Goal: Answer question/provide support: Share knowledge or assist other users

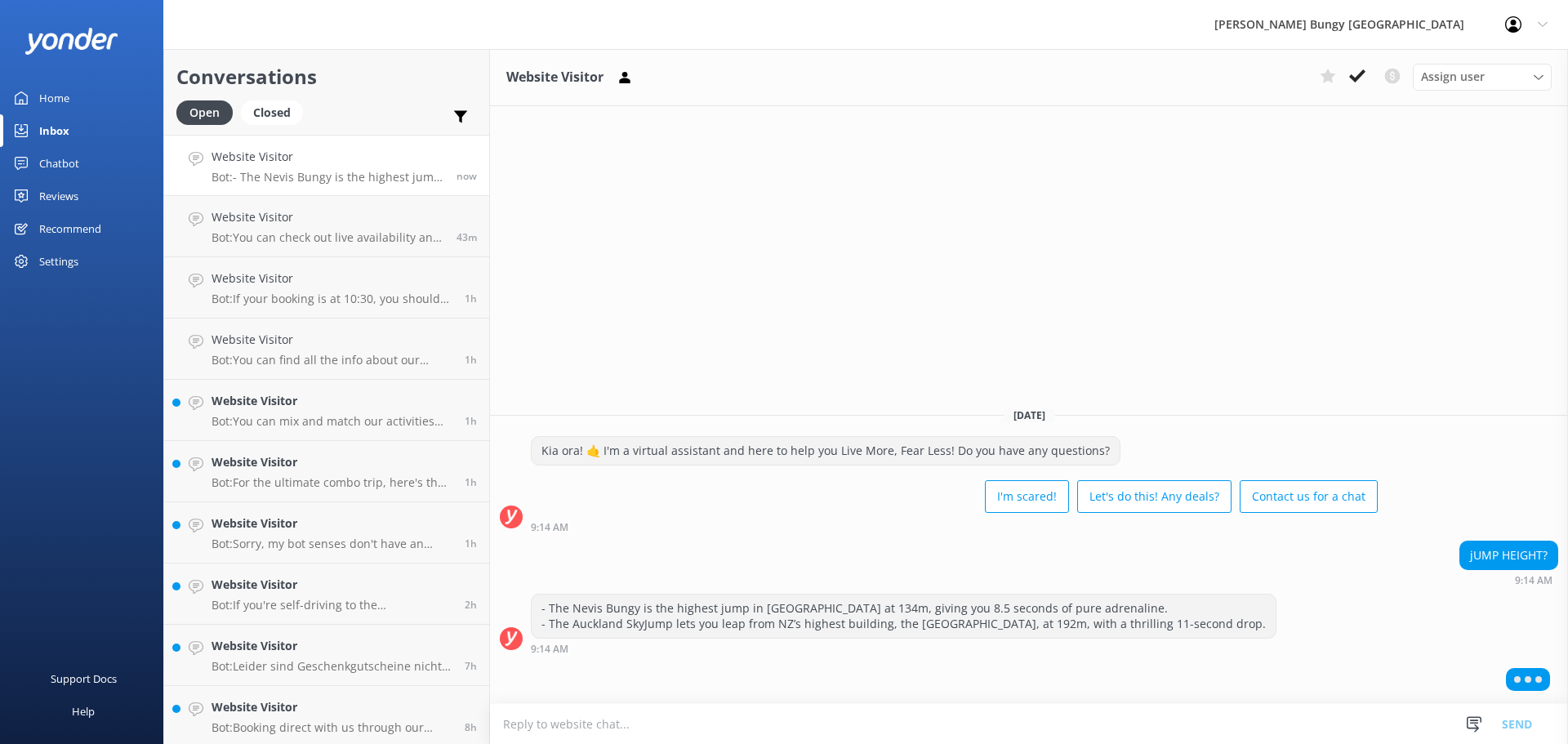
click at [1190, 636] on div "- The Nevis Bungy is the highest jump in [GEOGRAPHIC_DATA] at 134m, giving you …" at bounding box center [902, 623] width 745 height 60
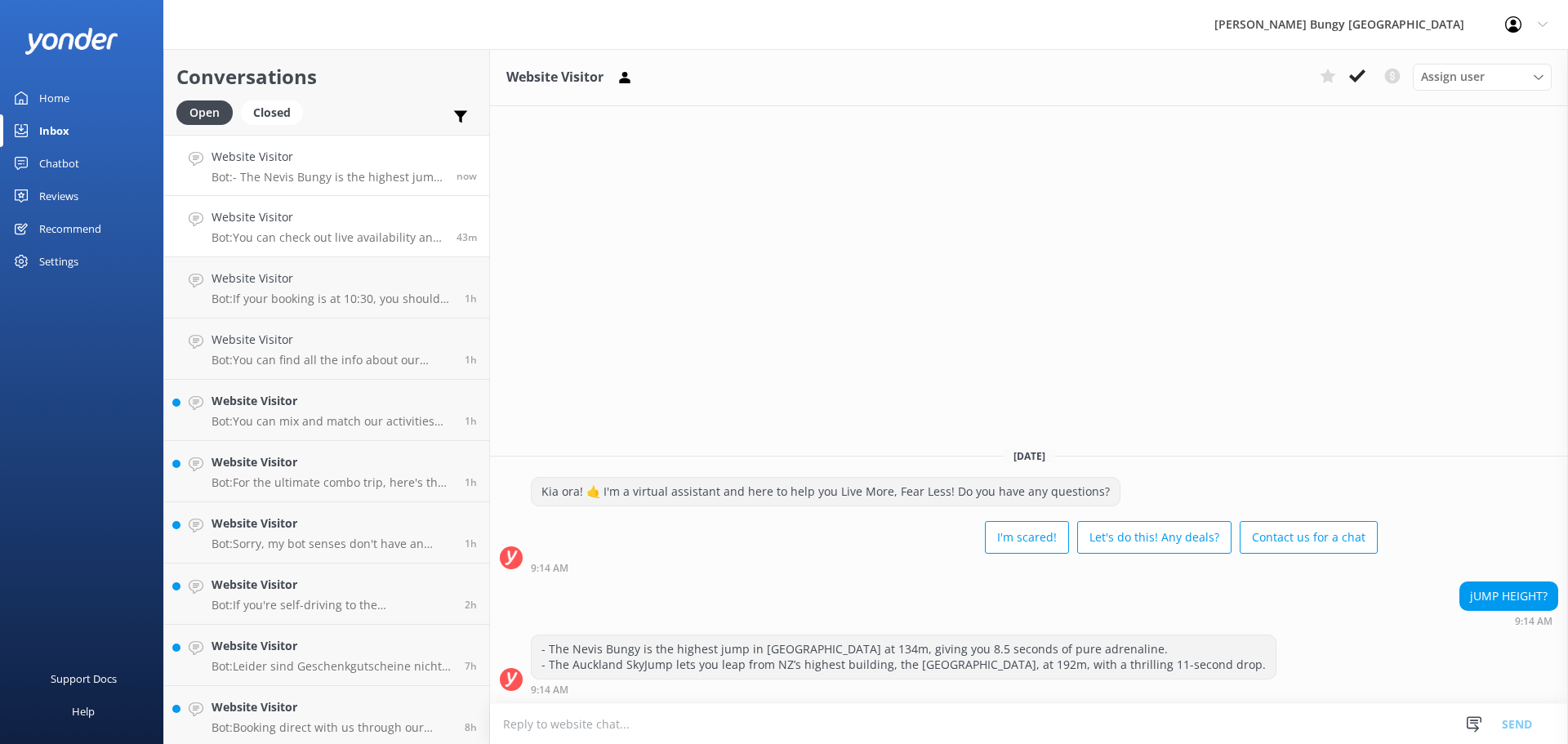
click at [237, 205] on link "Website Visitor Bot: You can check out live availability and book the Auckland …" at bounding box center [326, 227] width 325 height 61
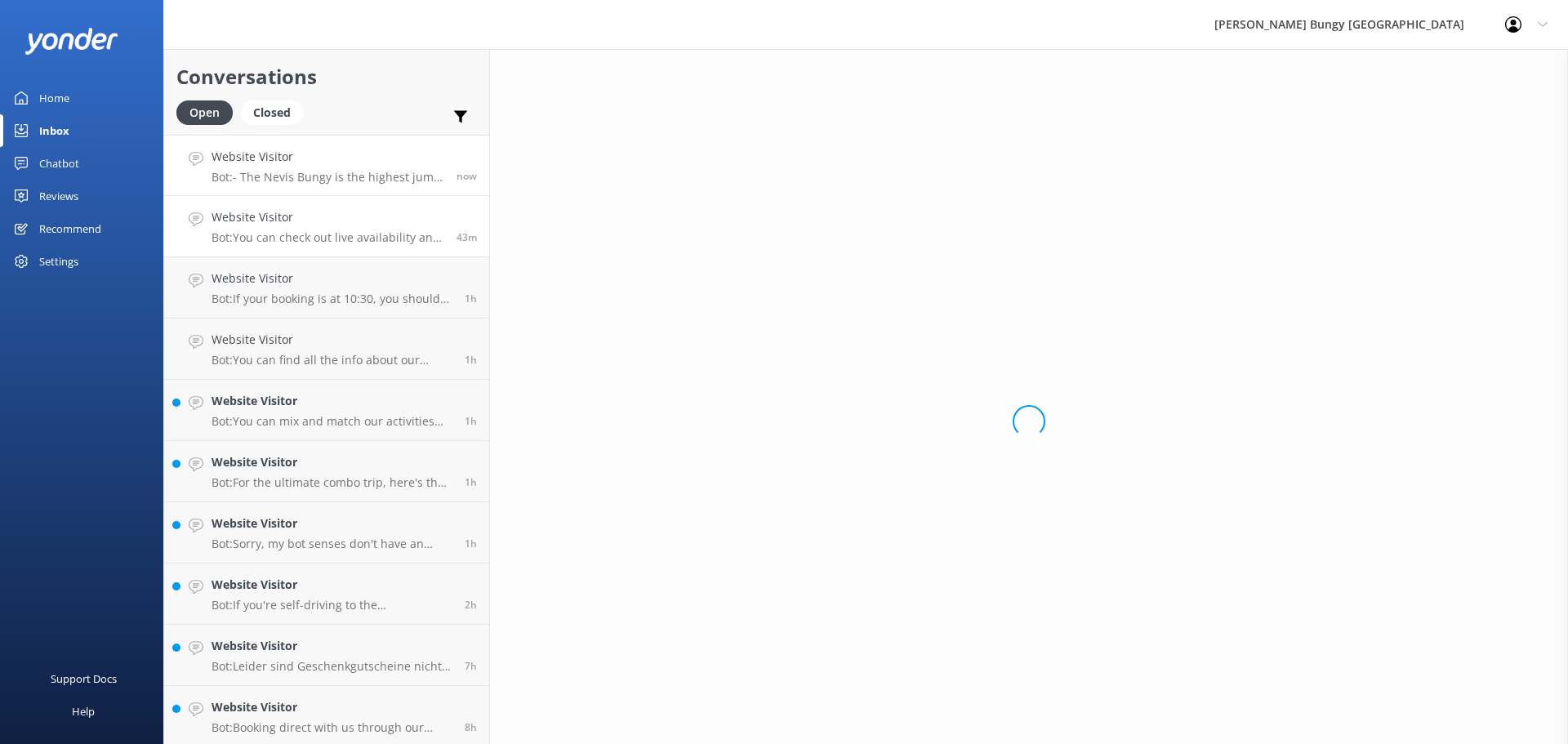
click at [260, 143] on link "Website Visitor Bot: - The Nevis Bungy is the highest jump in New Zealand at 13…" at bounding box center [326, 166] width 325 height 61
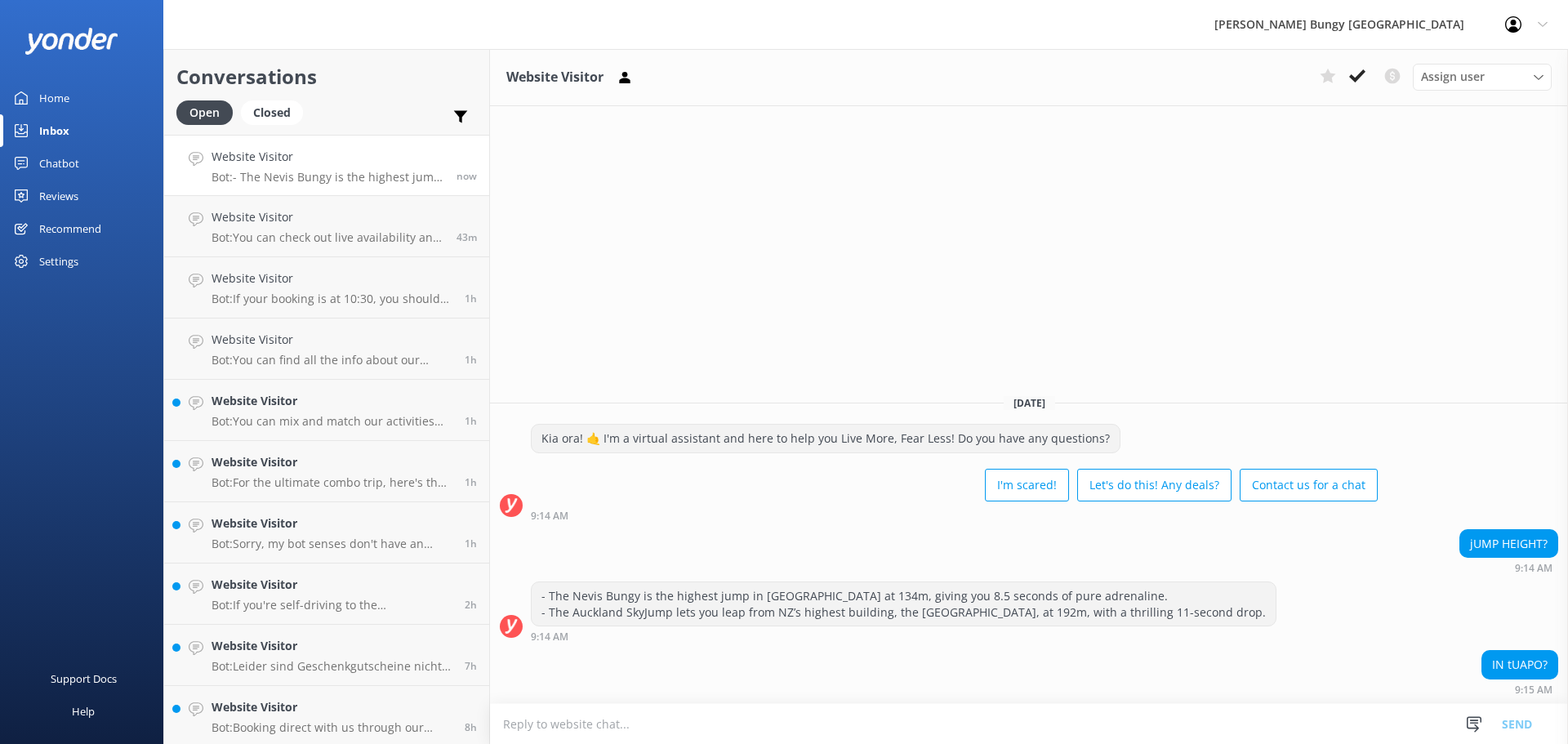
click at [786, 337] on div "Website Visitor Assign user Mike Voyce Michelle Gillard Tech Admin Dan Waugh Re…" at bounding box center [1028, 396] width 1077 height 695
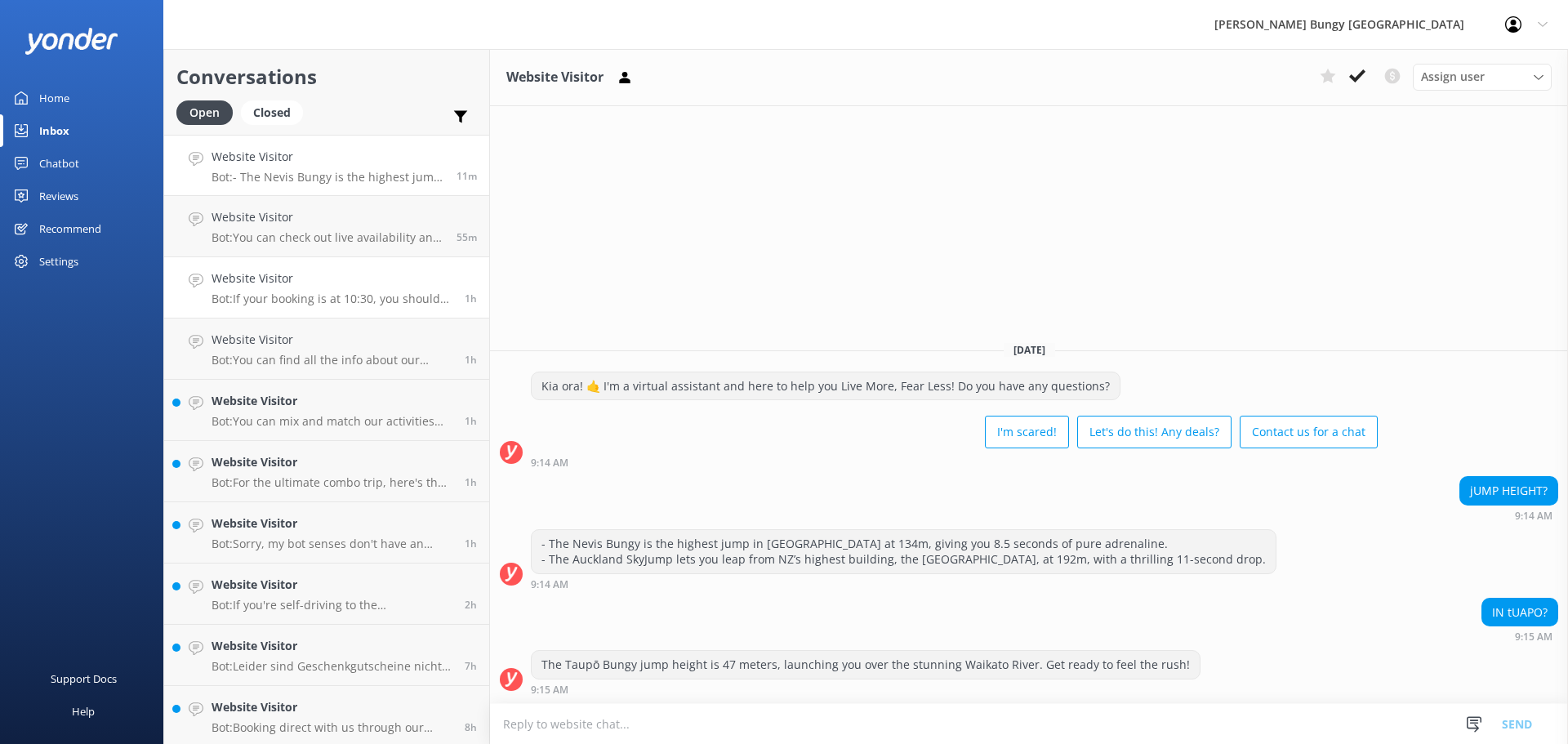
click at [405, 308] on link "Website Visitor Bot: If your booking is at 10:30, you should arrive at 10:00 to…" at bounding box center [326, 288] width 325 height 61
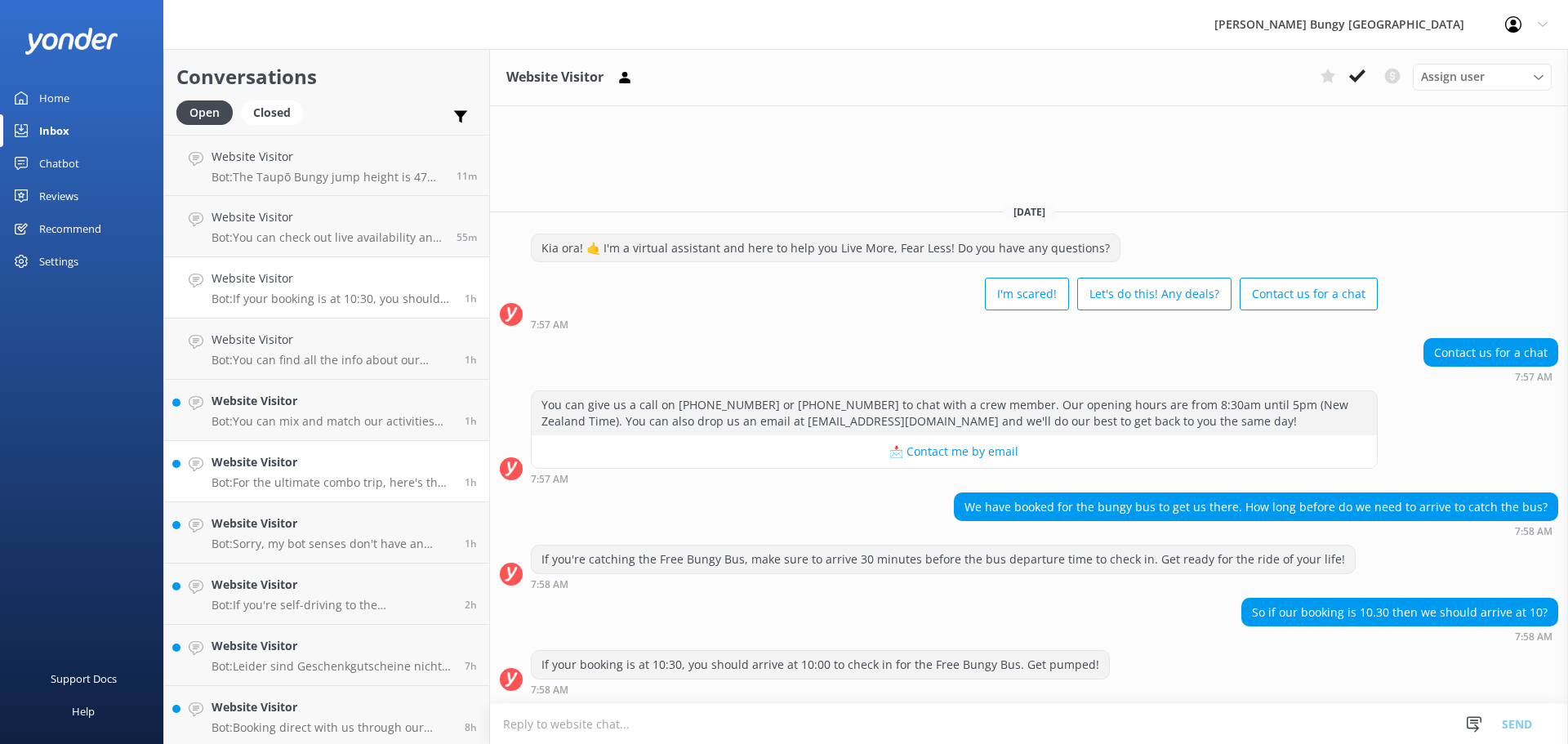
click at [453, 469] on div "1h" at bounding box center [465, 471] width 24 height 36
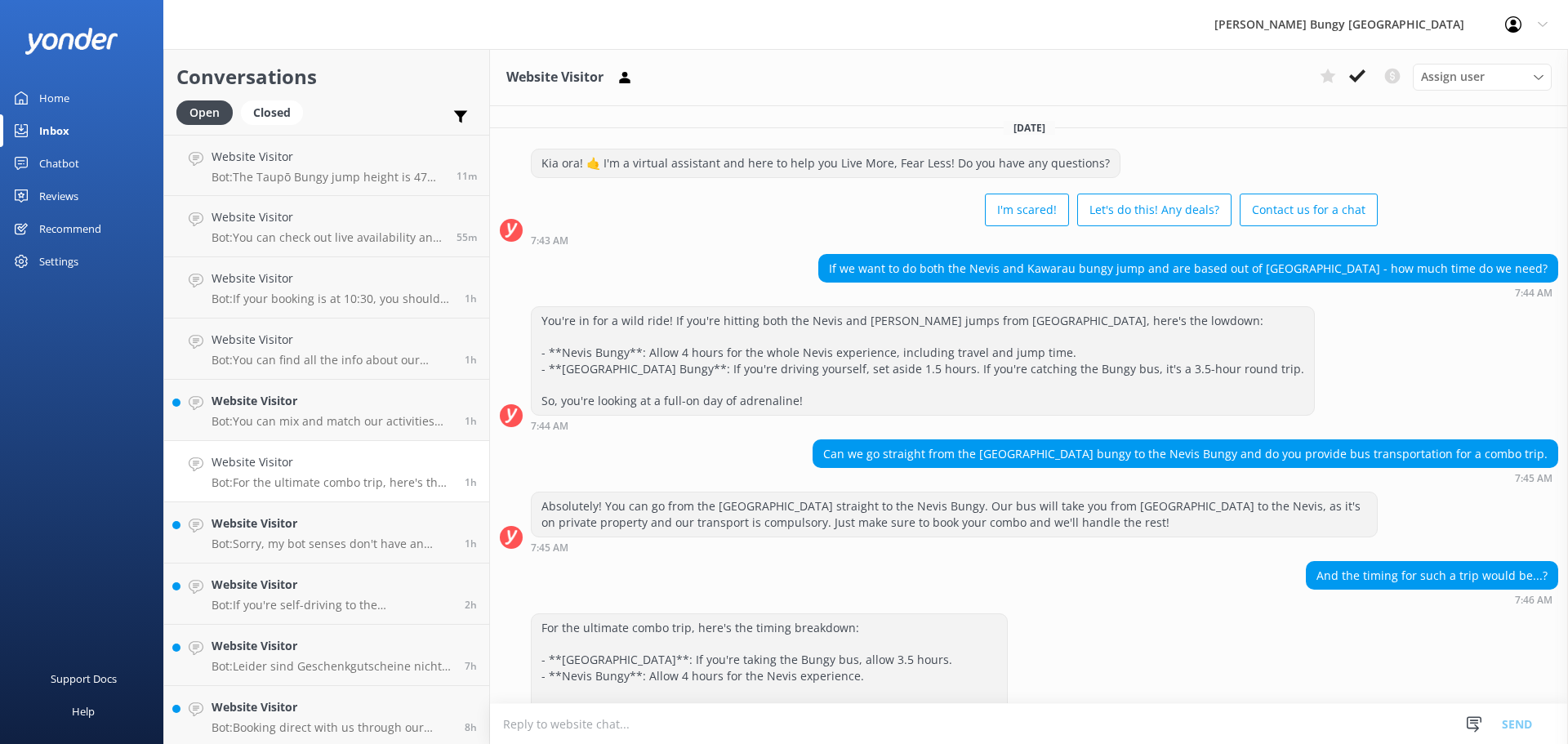
scroll to position [43, 0]
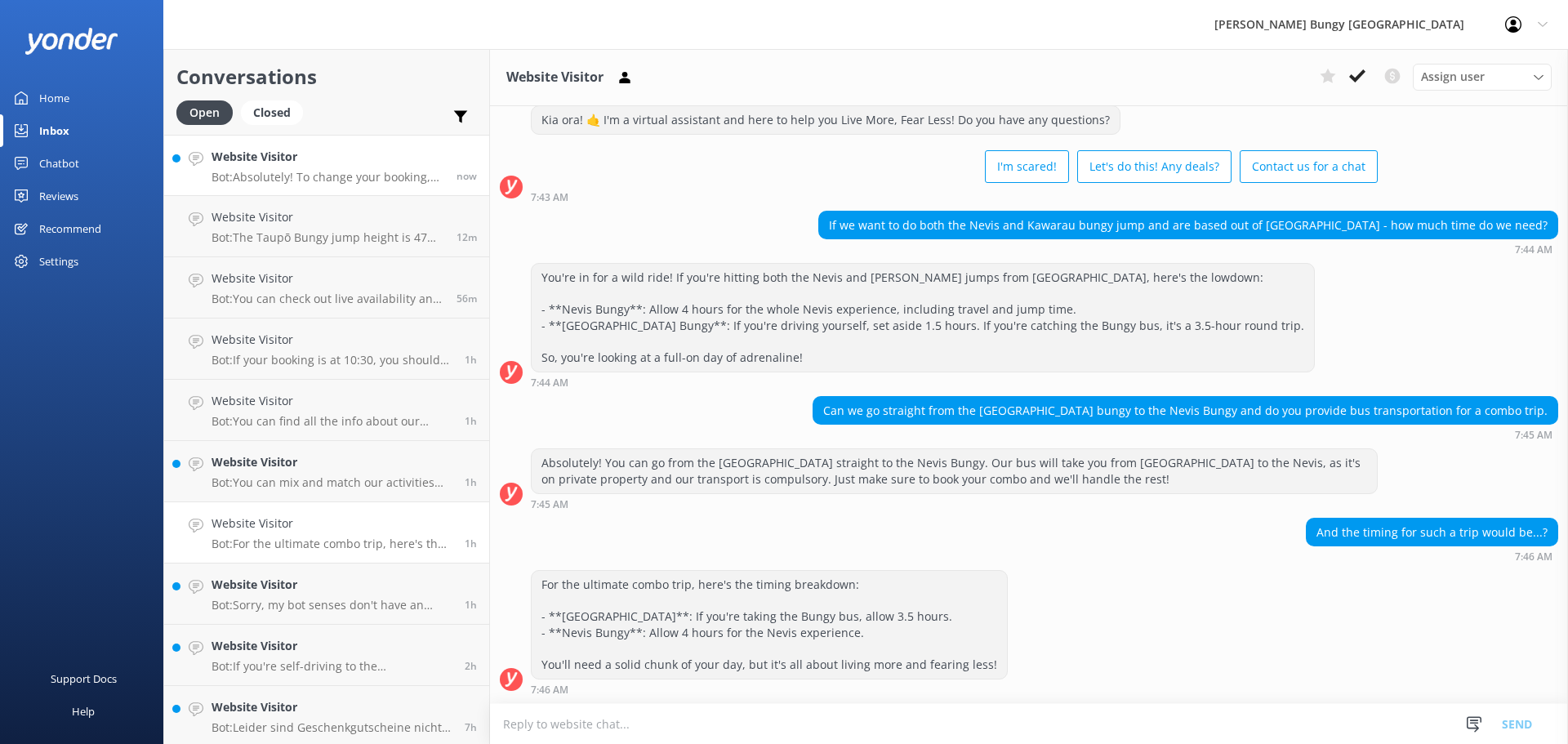
click at [299, 169] on p "Bot: Absolutely! To change your booking, give us a call at 0800 286 4958 or +64…" at bounding box center [327, 177] width 232 height 15
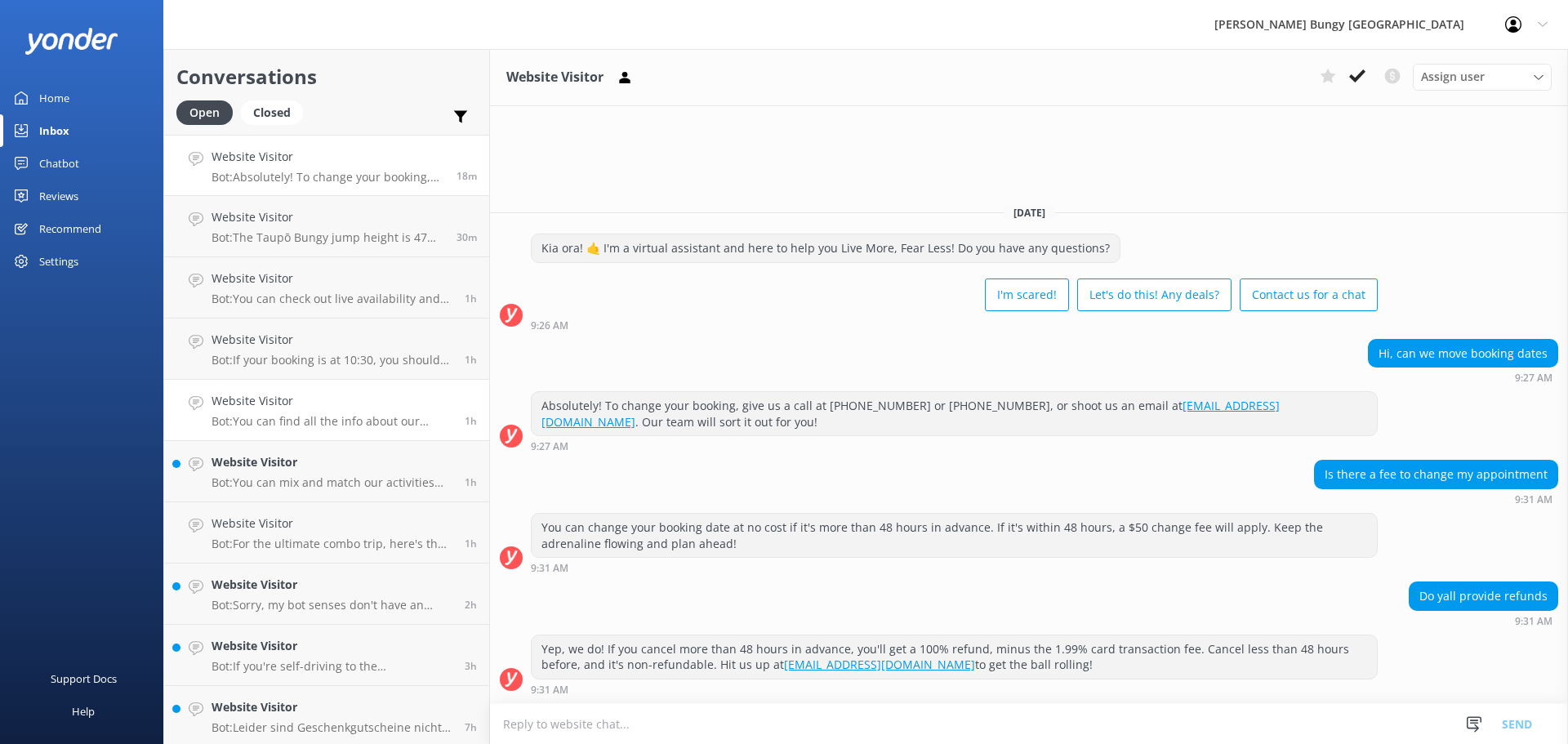
click at [309, 395] on h4 "Website Visitor" at bounding box center [331, 400] width 241 height 18
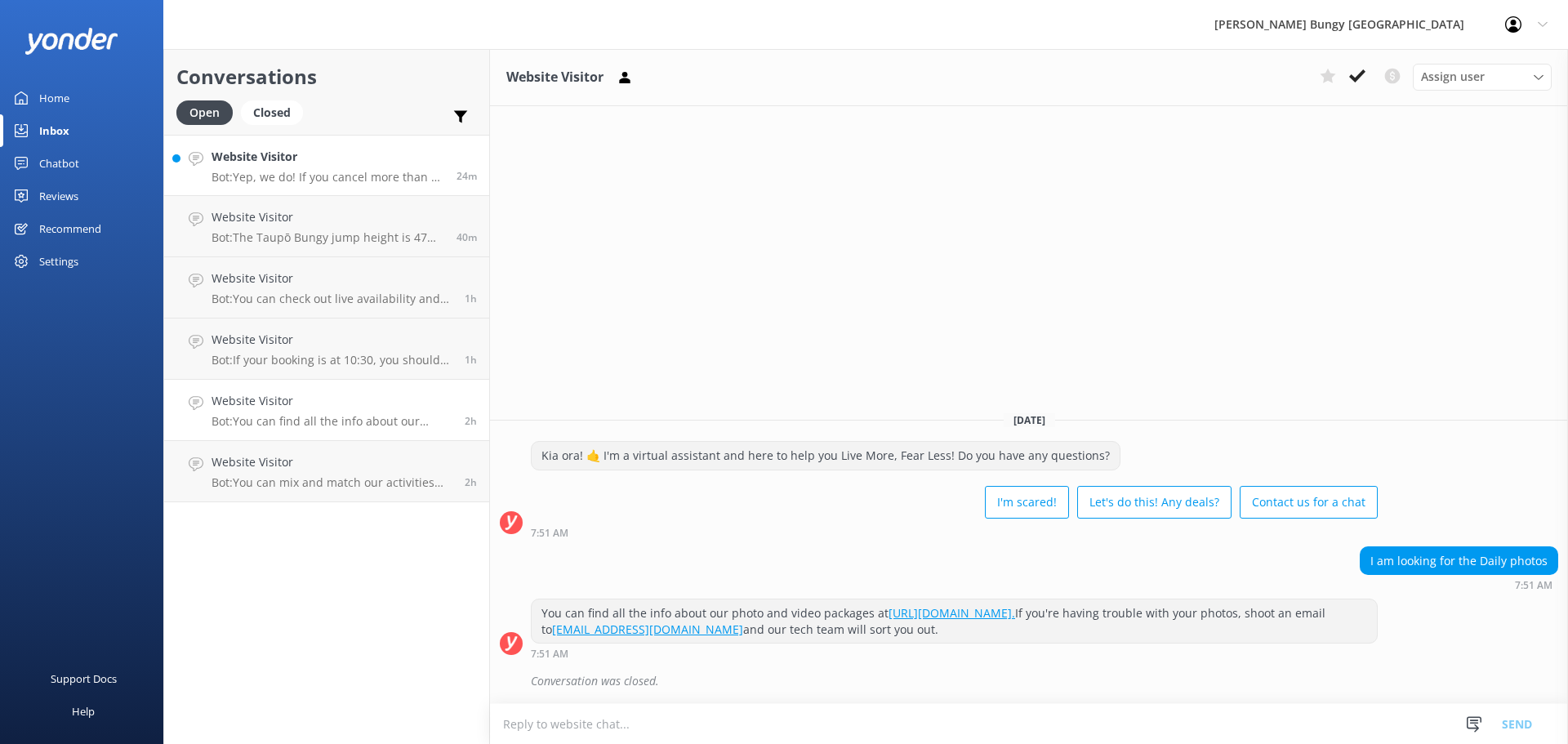
click at [282, 177] on p "Bot: Yep, we do! If you cancel more than 48 hours in advance, you'll get a 100%…" at bounding box center [327, 177] width 232 height 15
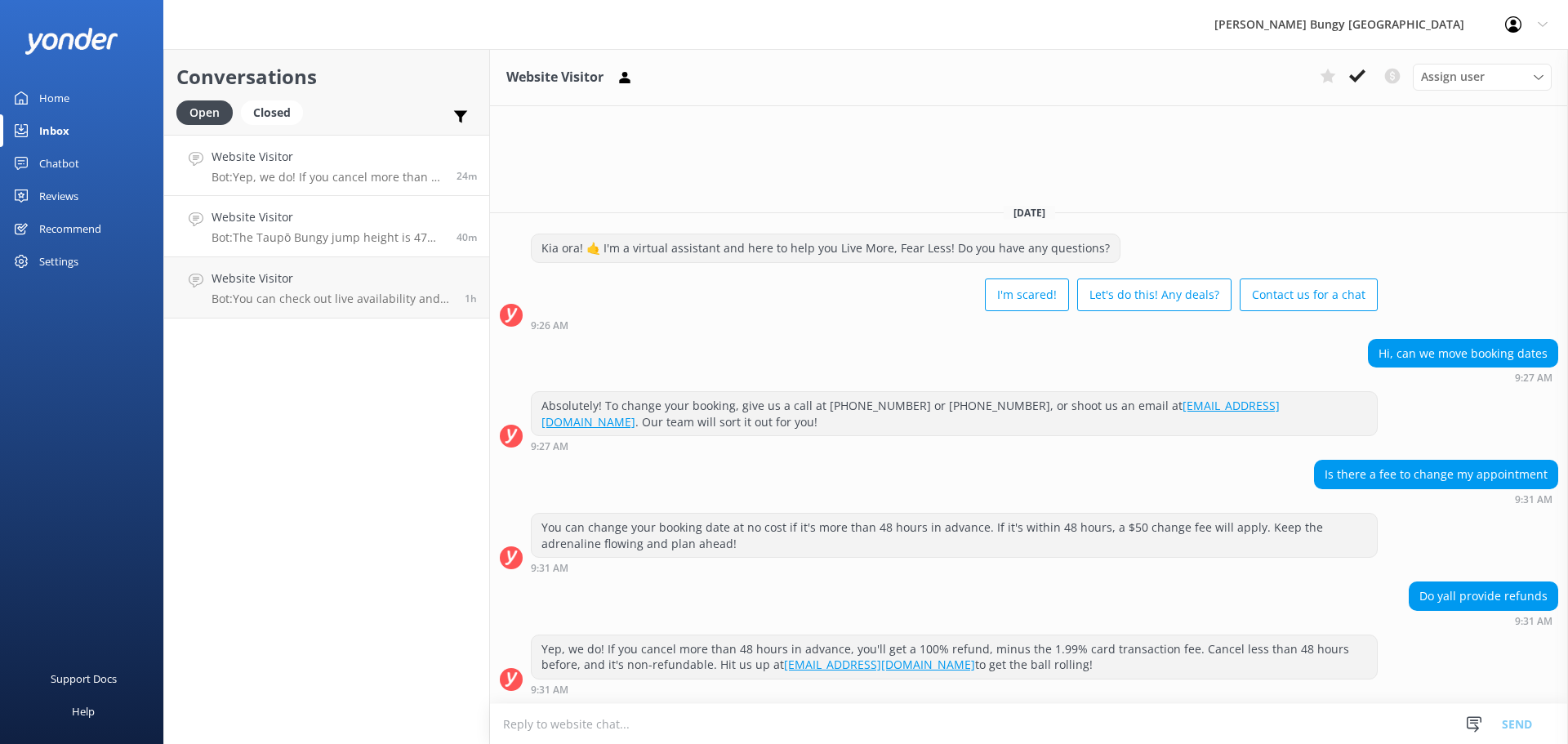
click at [391, 253] on link "Website Visitor Bot: The Taupō Bungy jump height is 47 meters, launching you ov…" at bounding box center [326, 227] width 325 height 61
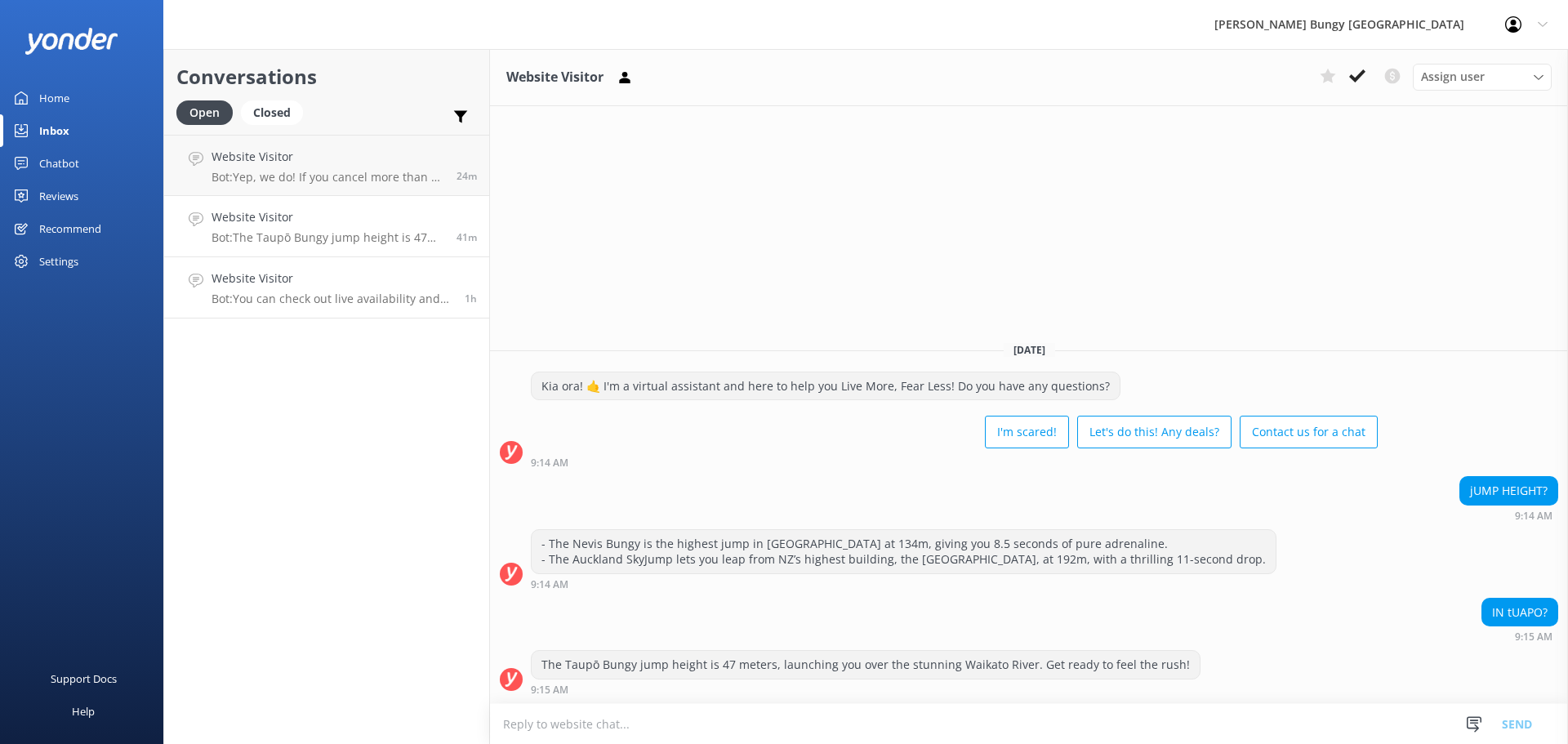
click at [406, 294] on p "Bot: You can check out live availability and book the Auckland Skyjump on our w…" at bounding box center [331, 299] width 241 height 15
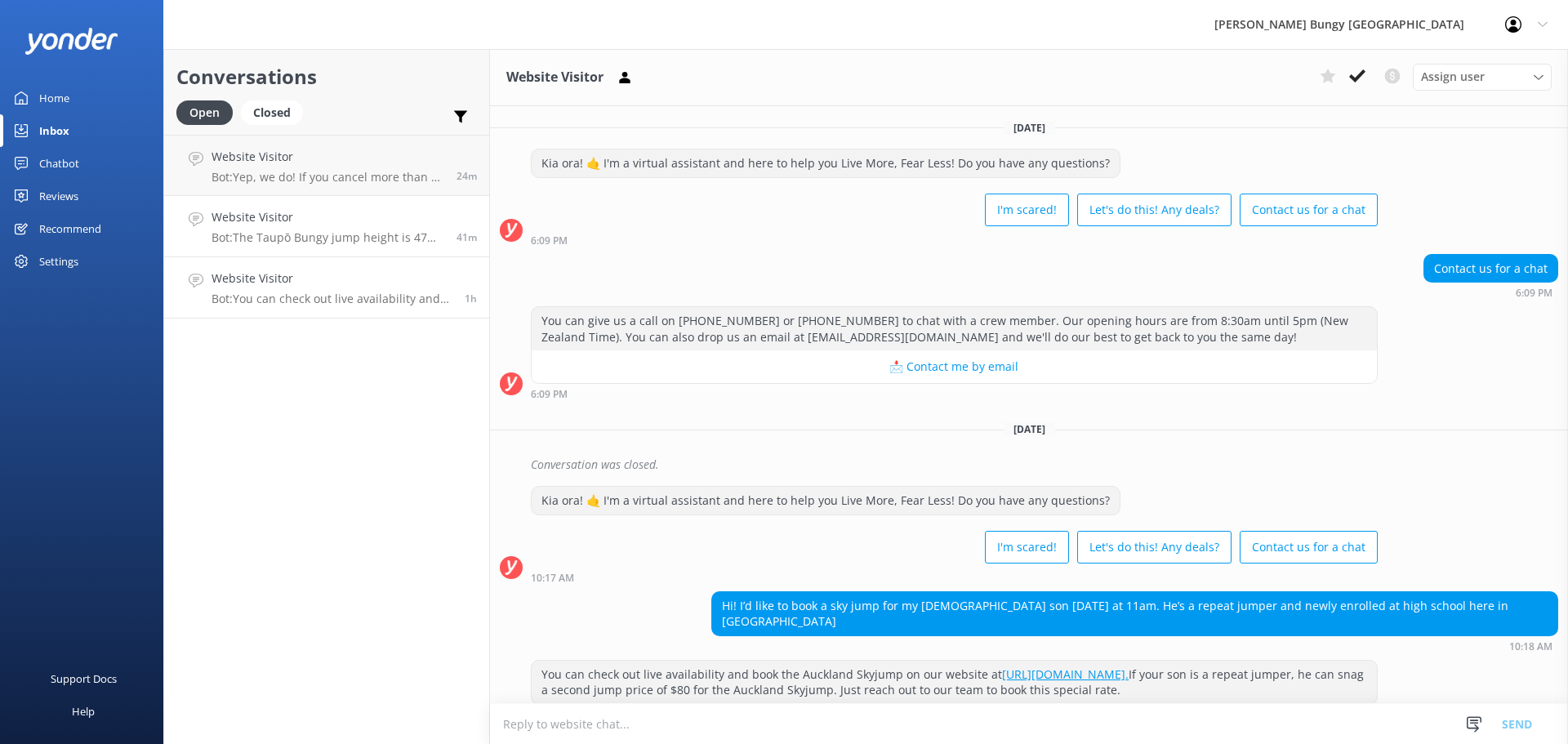
click at [407, 197] on link "Website Visitor Bot: The Taupō Bungy jump height is 47 meters, launching you ov…" at bounding box center [326, 227] width 325 height 61
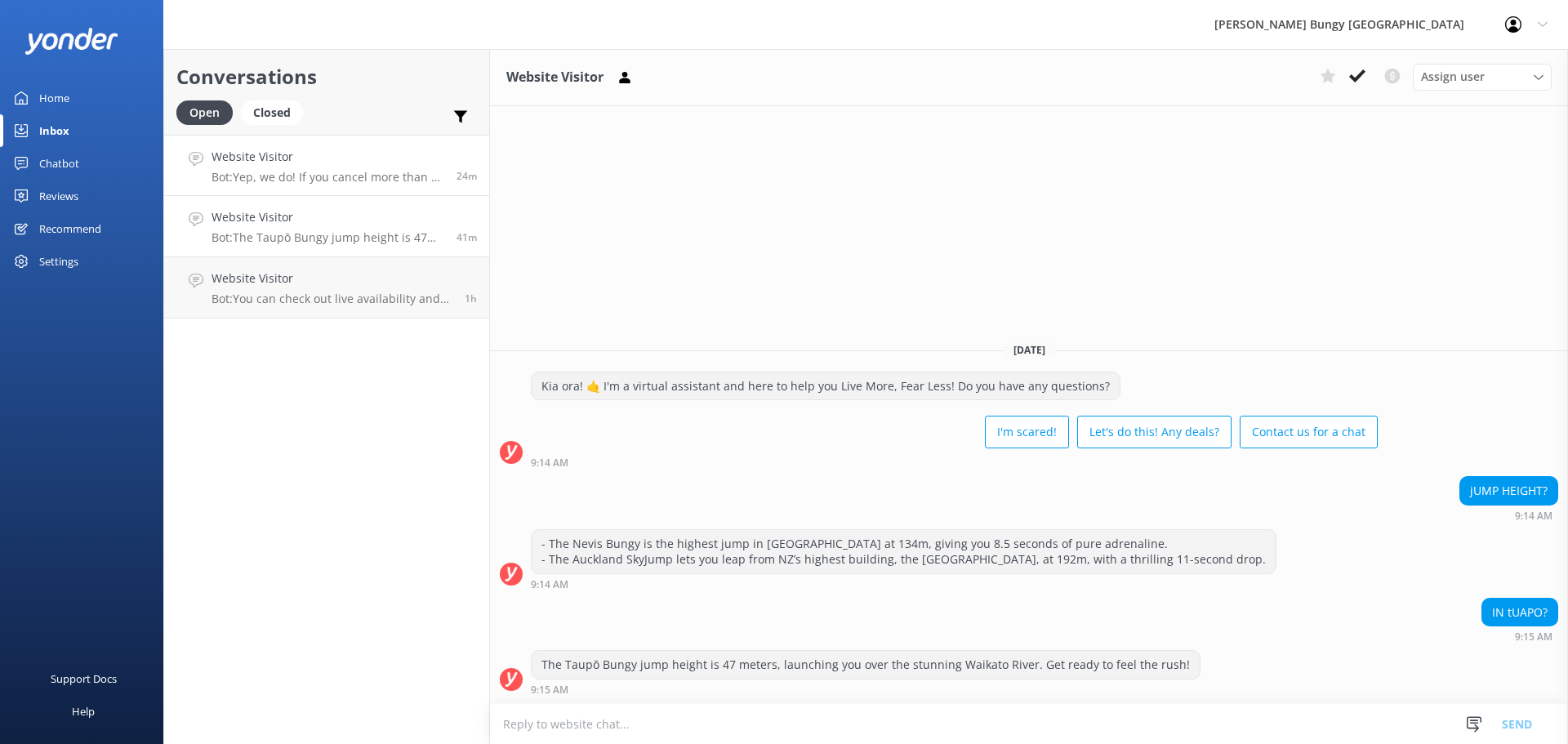
click at [404, 173] on p "Bot: Yep, we do! If you cancel more than 48 hours in advance, you'll get a 100%…" at bounding box center [327, 177] width 232 height 15
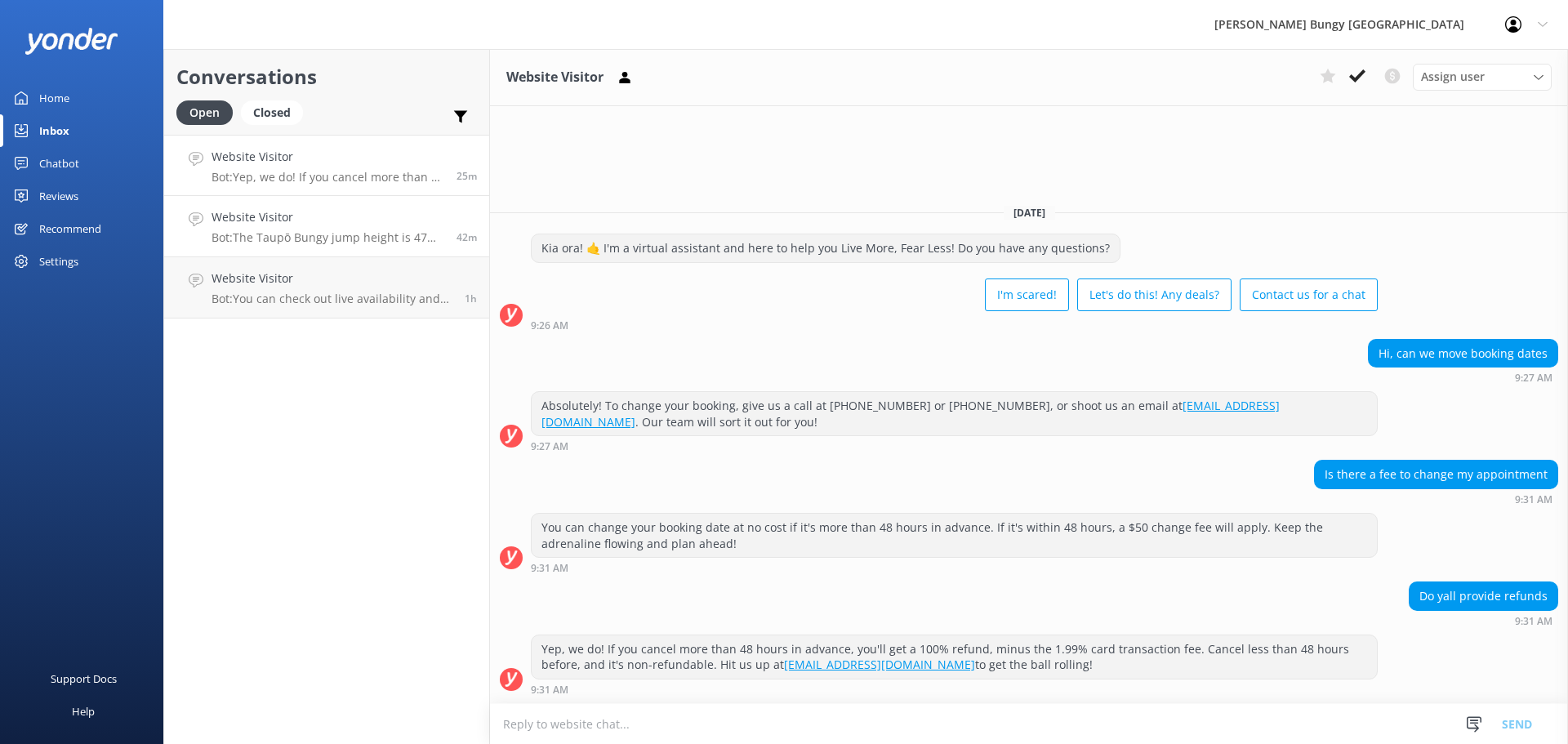
click at [349, 246] on link "Website Visitor Bot: The Taupō Bungy jump height is 47 meters, launching you ov…" at bounding box center [326, 227] width 325 height 61
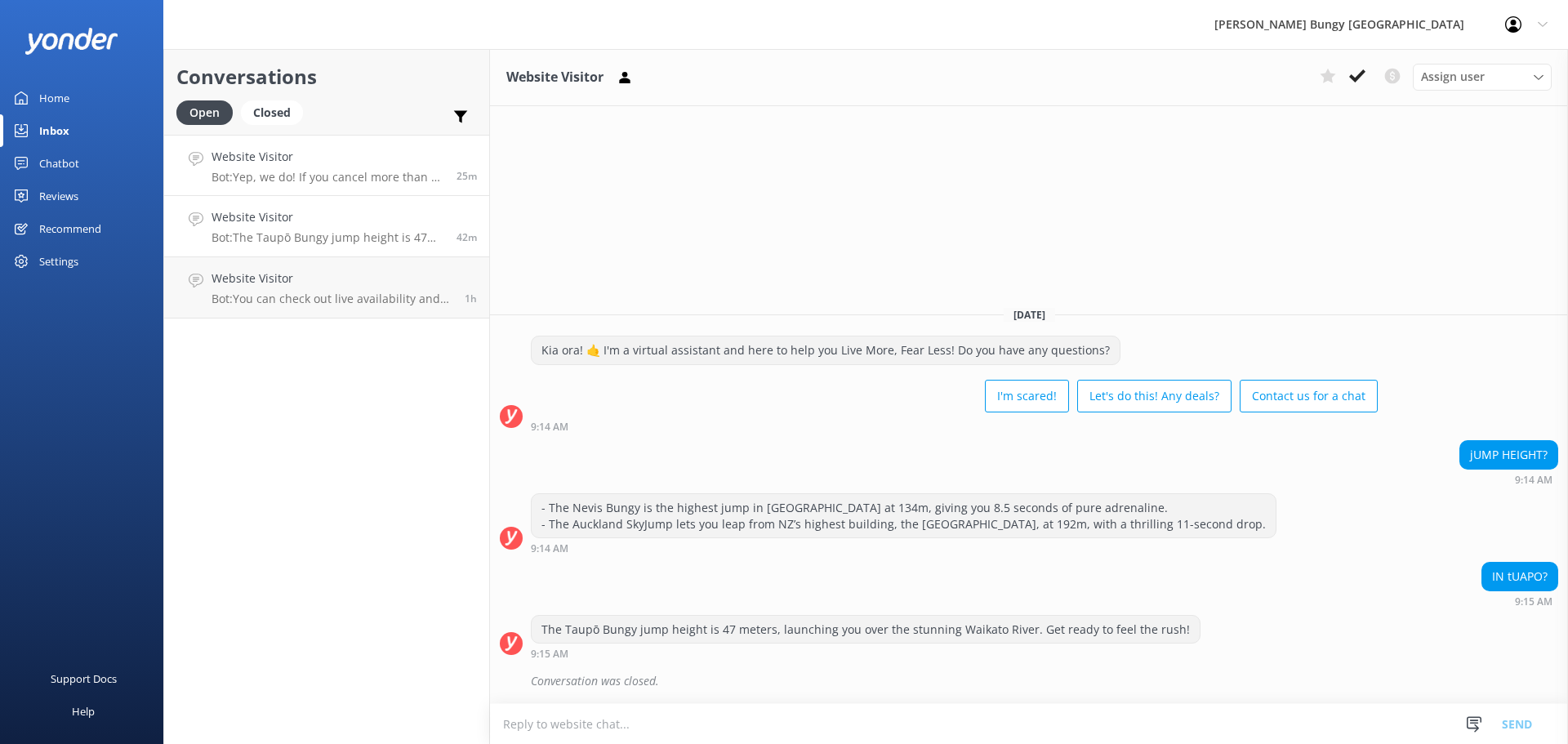
click at [367, 160] on h4 "Website Visitor" at bounding box center [327, 156] width 232 height 18
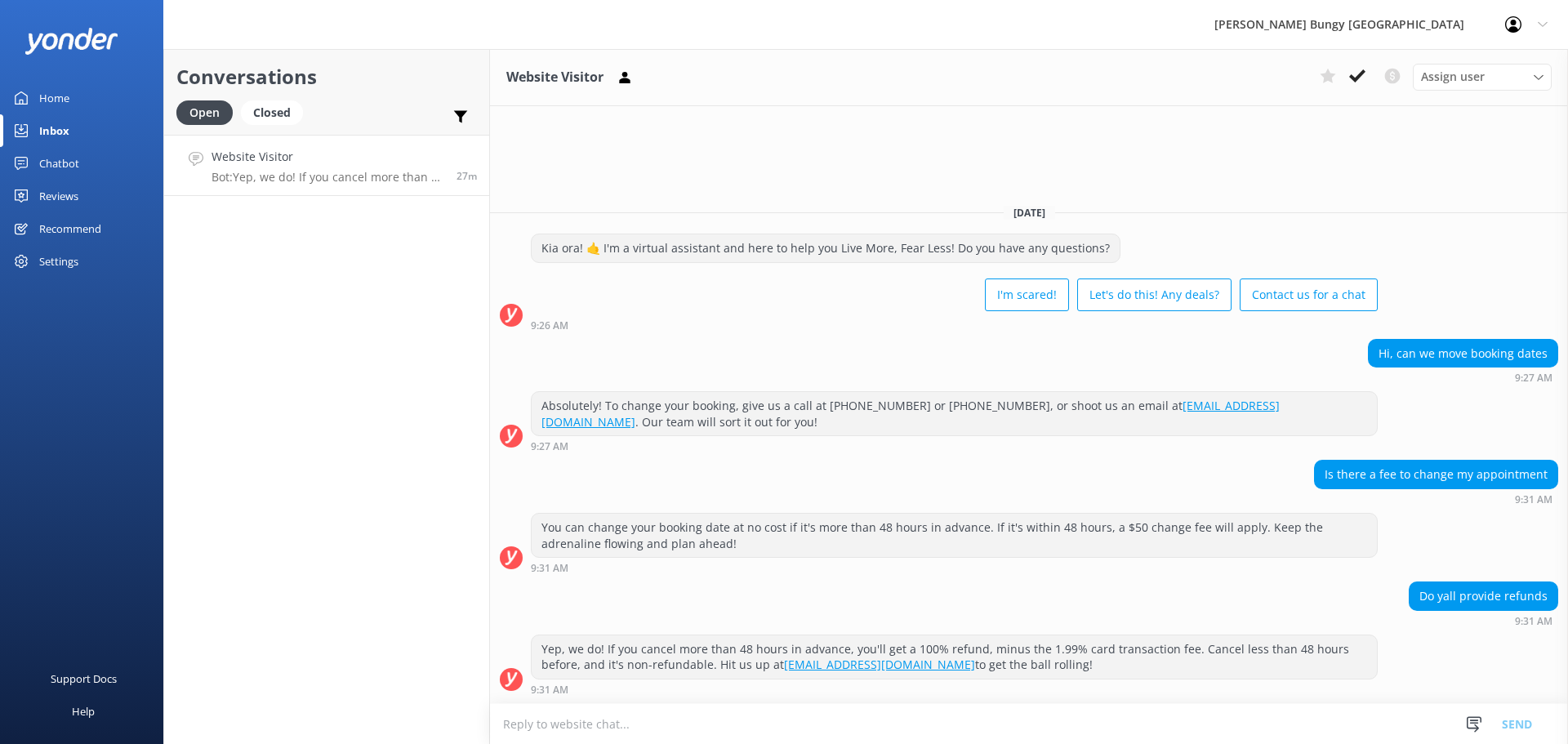
click at [375, 260] on div "Conversations Open Closed Important Converted Assigned to me Unassigned Website…" at bounding box center [326, 396] width 327 height 695
click at [349, 203] on div "Conversations Open Closed Important Converted Assigned to me Unassigned Website…" at bounding box center [326, 396] width 327 height 695
click at [925, 431] on div "Absolutely! To change your booking, give us a call at 0800 286 4958 or +64 3 45…" at bounding box center [953, 413] width 845 height 43
drag, startPoint x: 991, startPoint y: 674, endPoint x: 382, endPoint y: 0, distance: 908.4
click at [382, 49] on div "AJ Hackett Bungy New Zealand Profile Settings Logout Home Inbox Chatbot Content…" at bounding box center [784, 396] width 1568 height 695
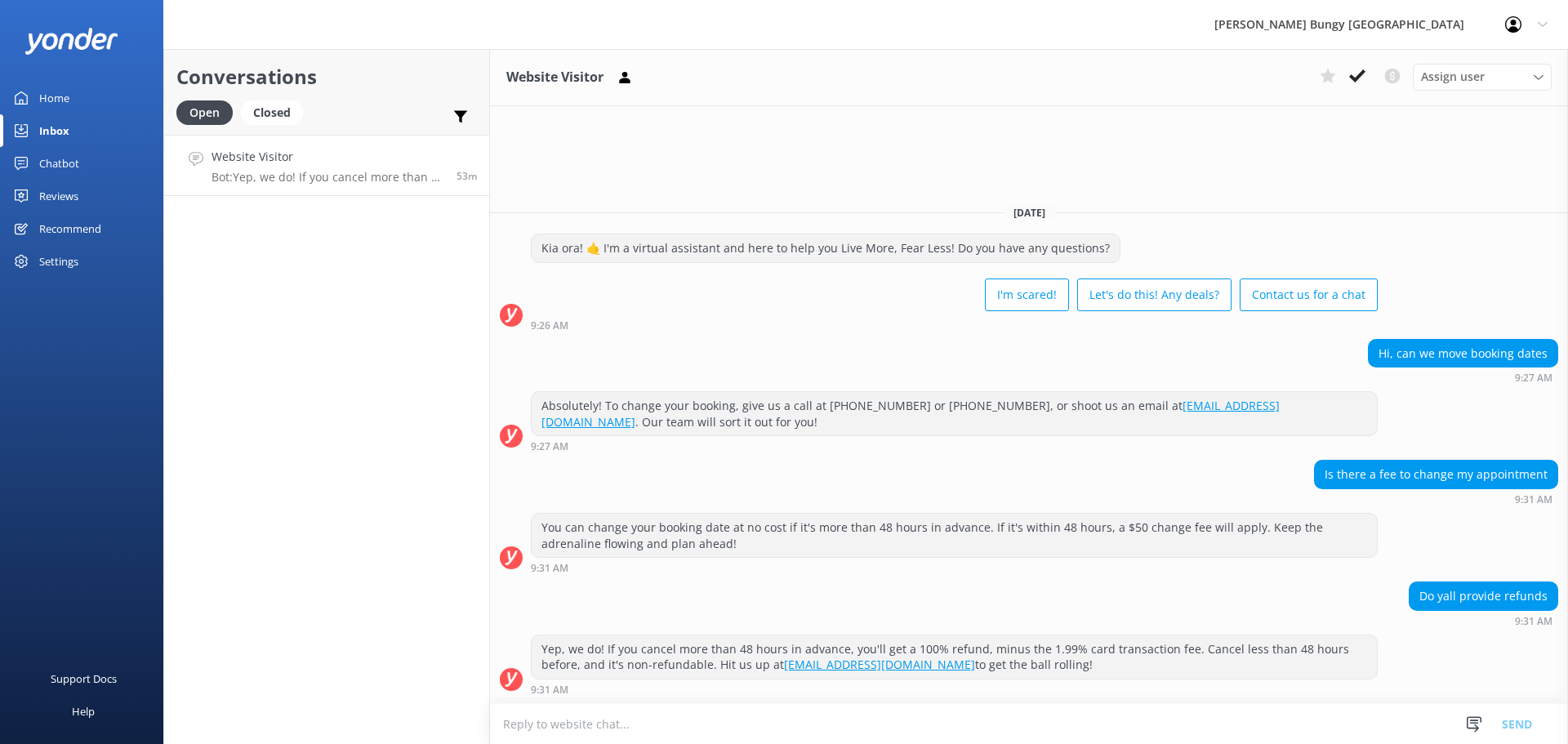
click at [382, 0] on div "AJ Hackett Bungy New Zealand Profile Settings Logout" at bounding box center [784, 24] width 1568 height 49
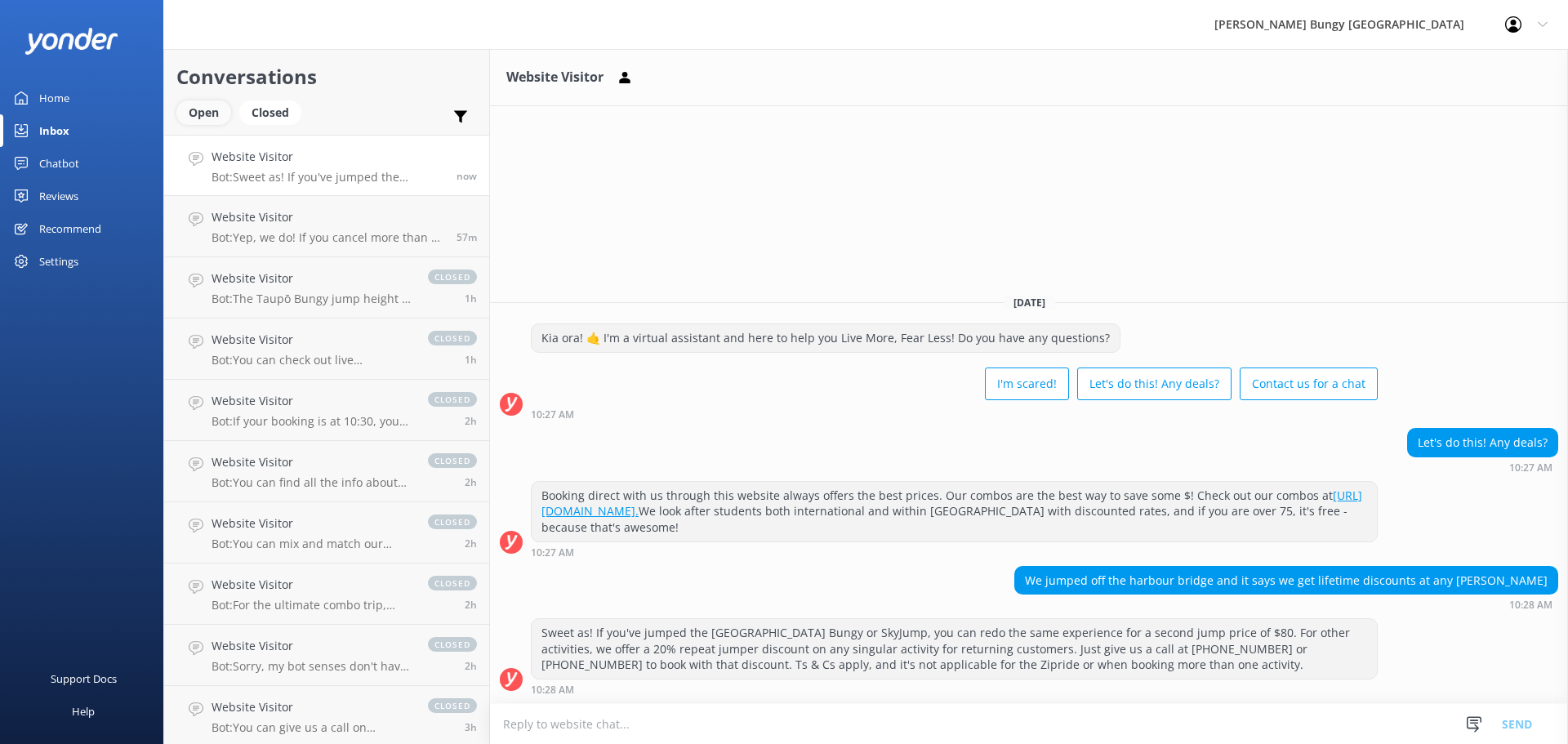
click at [218, 119] on div "Open" at bounding box center [204, 112] width 55 height 24
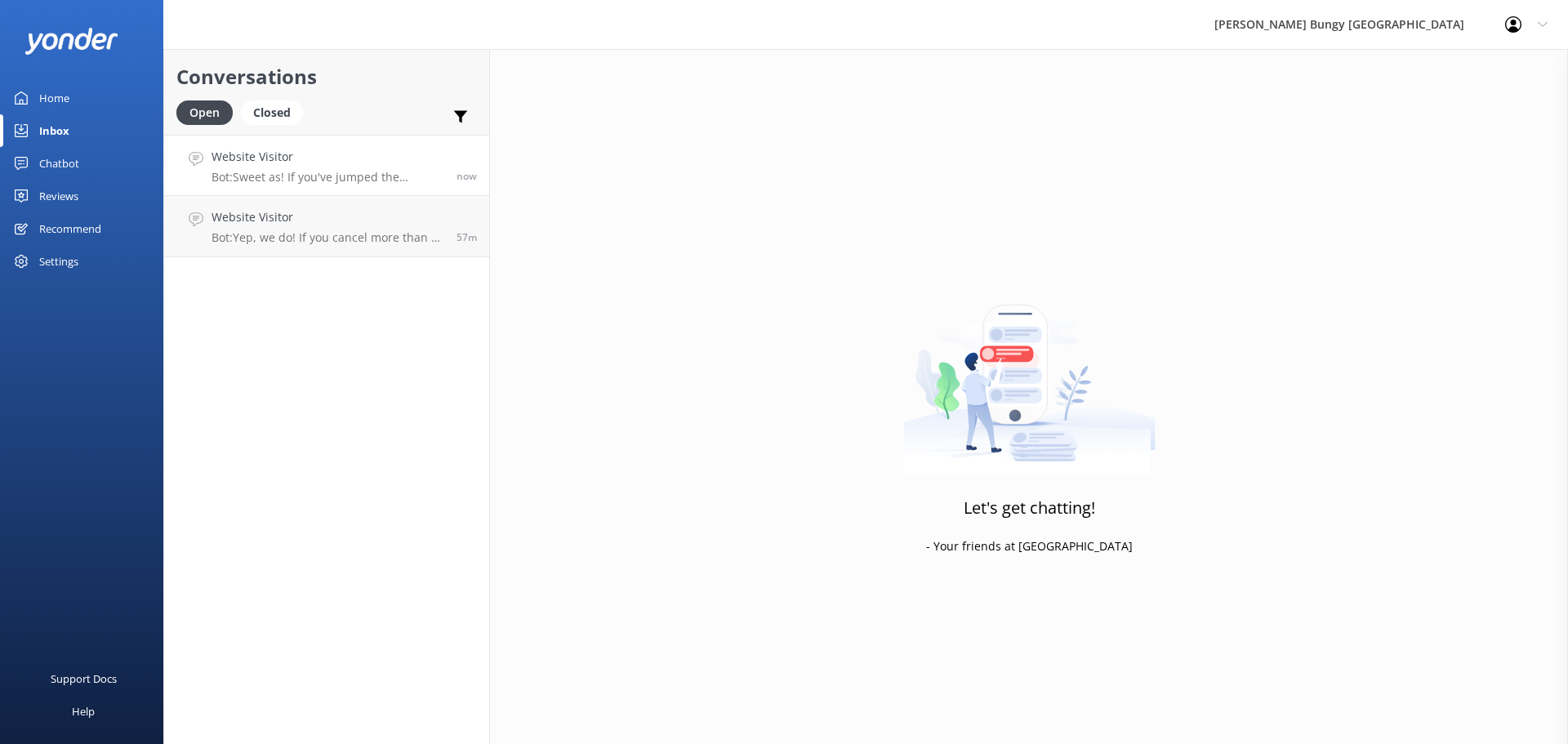
click at [235, 146] on link "Website Visitor Bot: Sweet as! If you've jumped the Auckland Bridge Bungy or Sk…" at bounding box center [326, 166] width 325 height 61
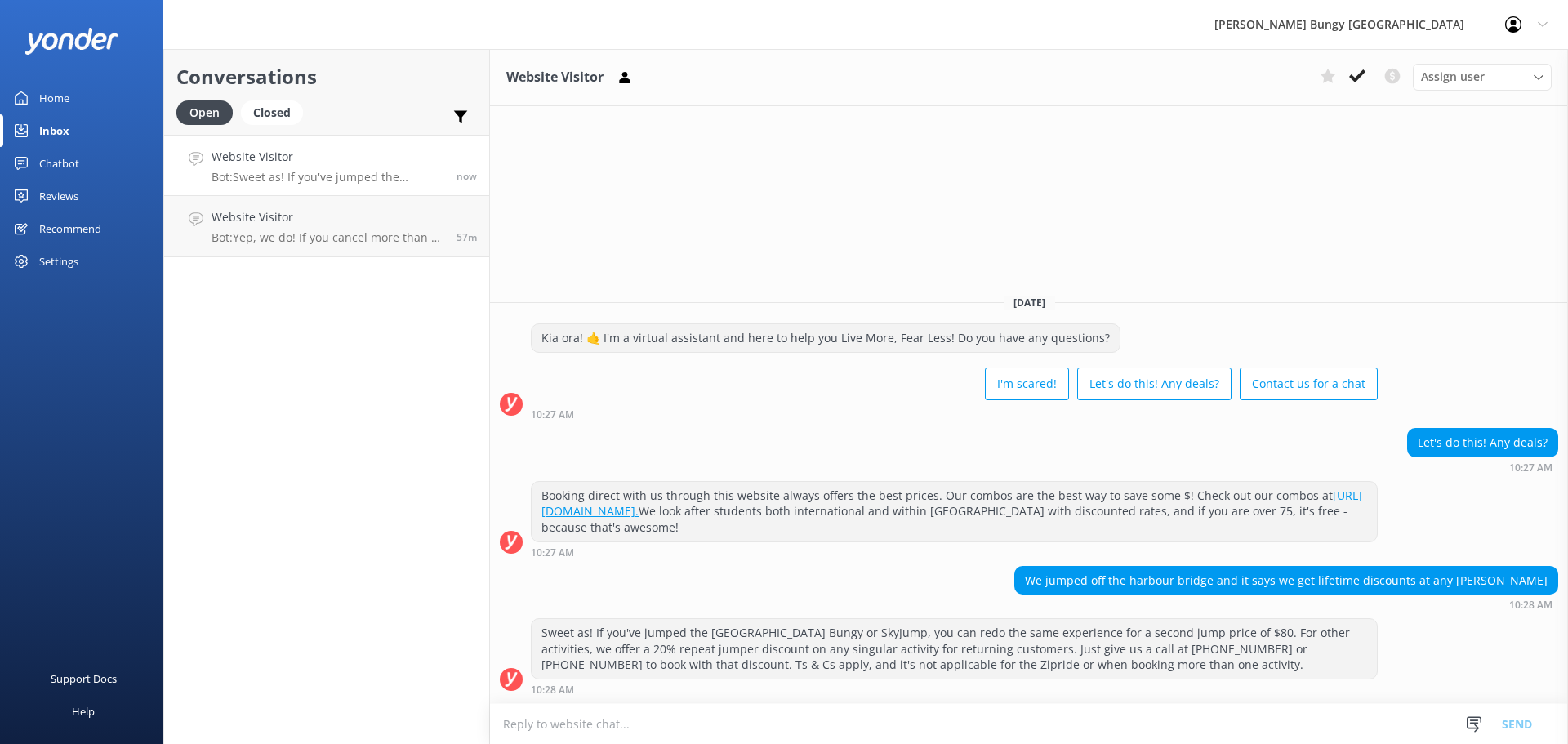
click at [880, 721] on textarea at bounding box center [1028, 723] width 1077 height 40
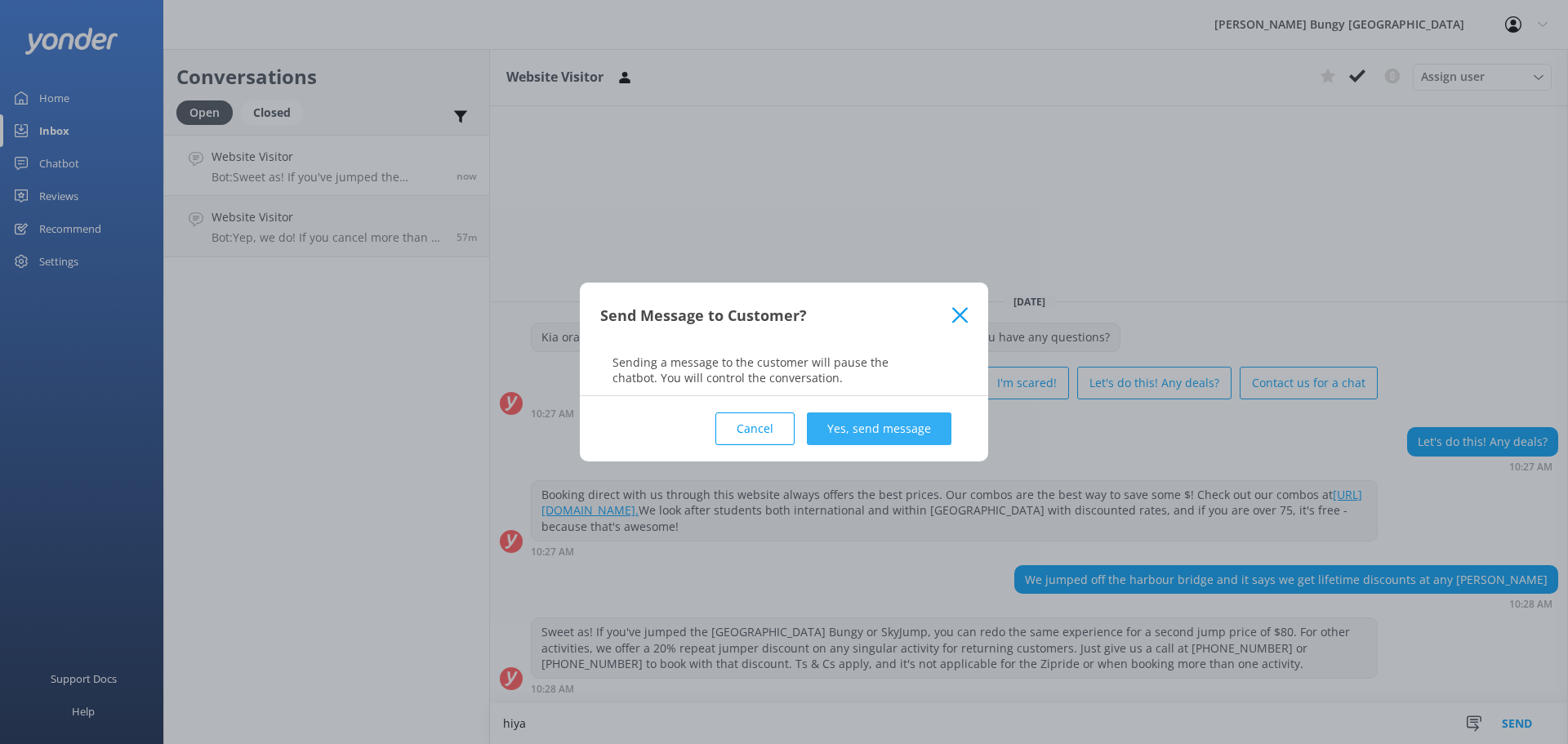
type textarea "hiya"
click at [857, 428] on button "Yes, send message" at bounding box center [879, 428] width 144 height 32
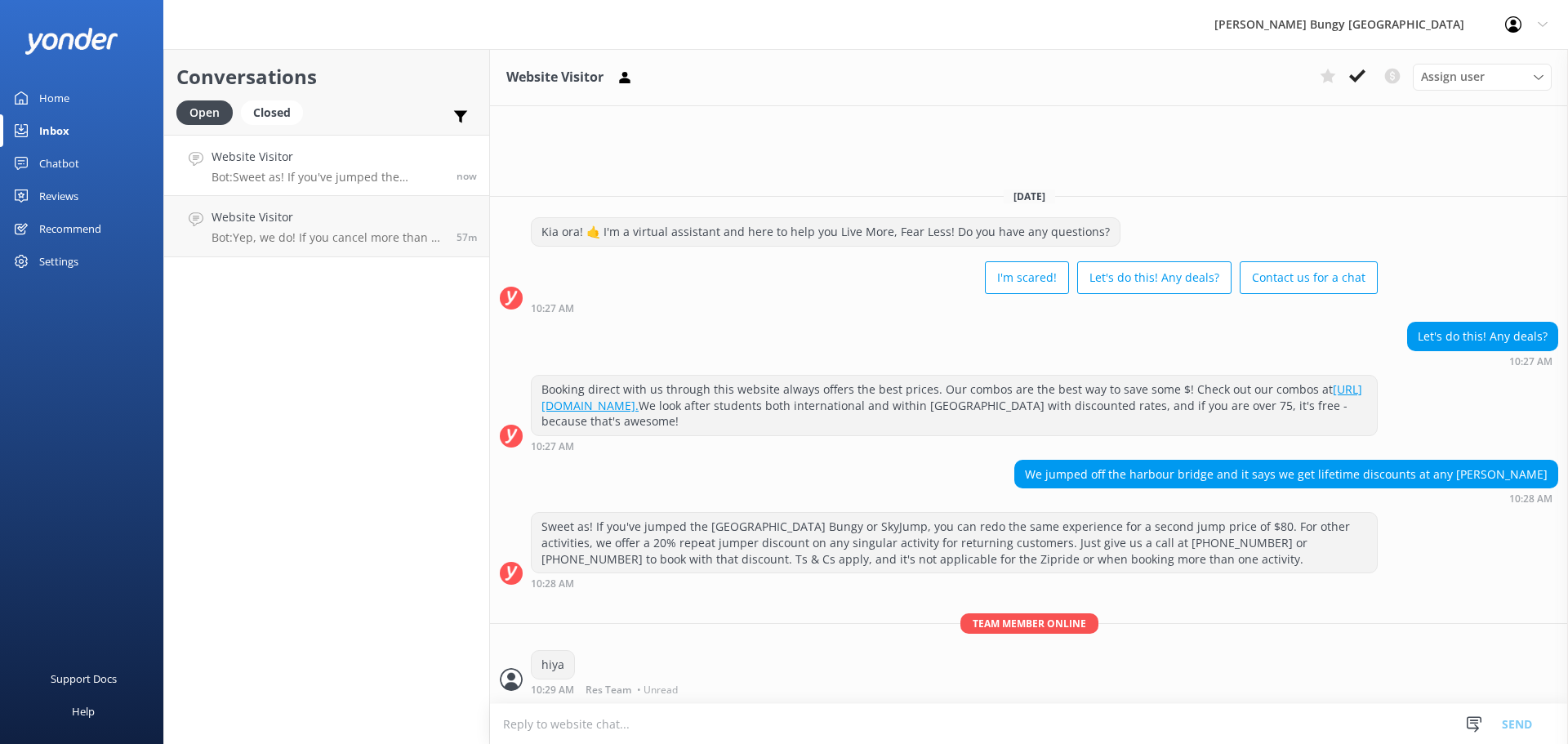
click at [827, 730] on textarea at bounding box center [1028, 723] width 1077 height 40
type textarea "we can help here"
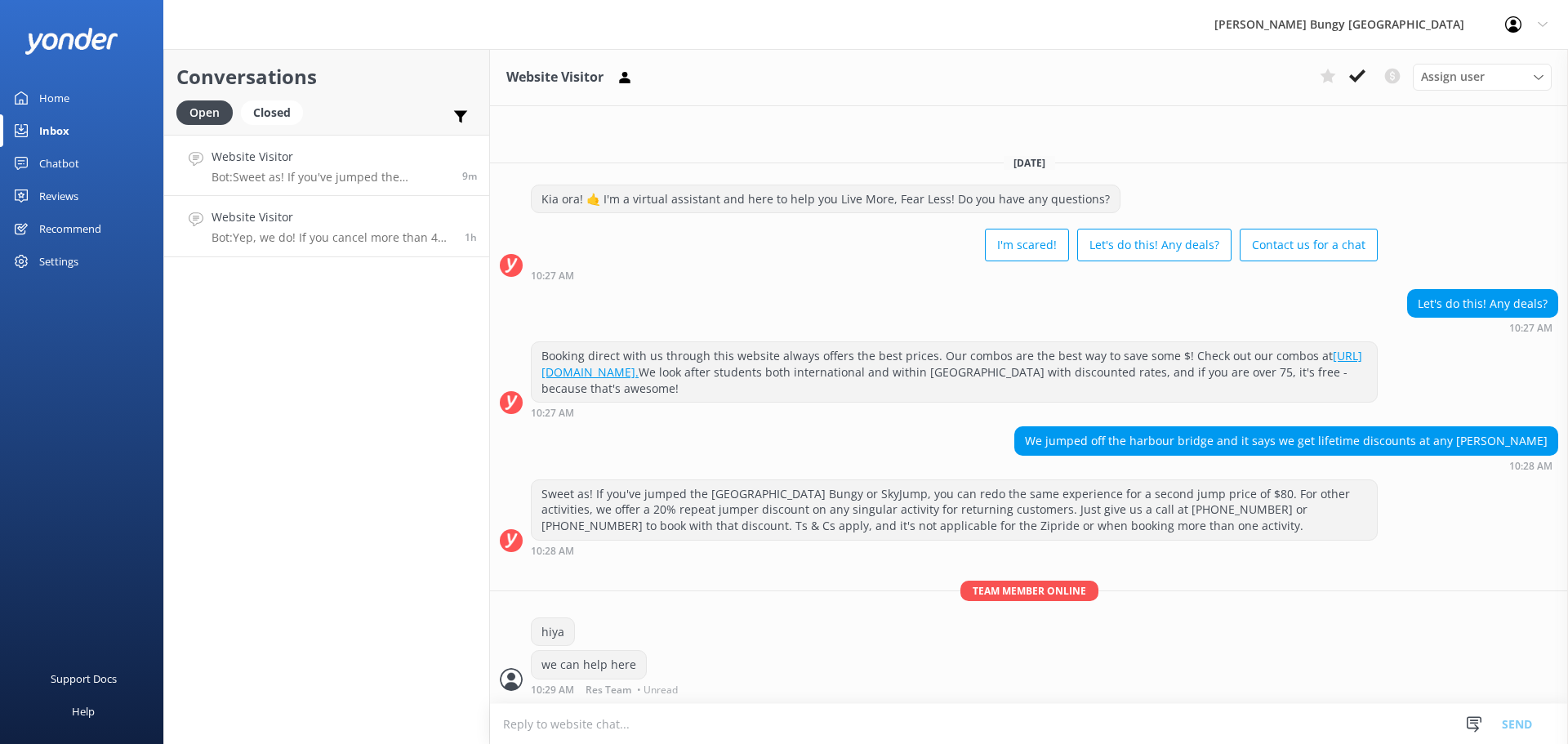
click at [342, 198] on link "Website Visitor Bot: Yep, we do! If you cancel more than 48 hours in advance, y…" at bounding box center [326, 227] width 325 height 61
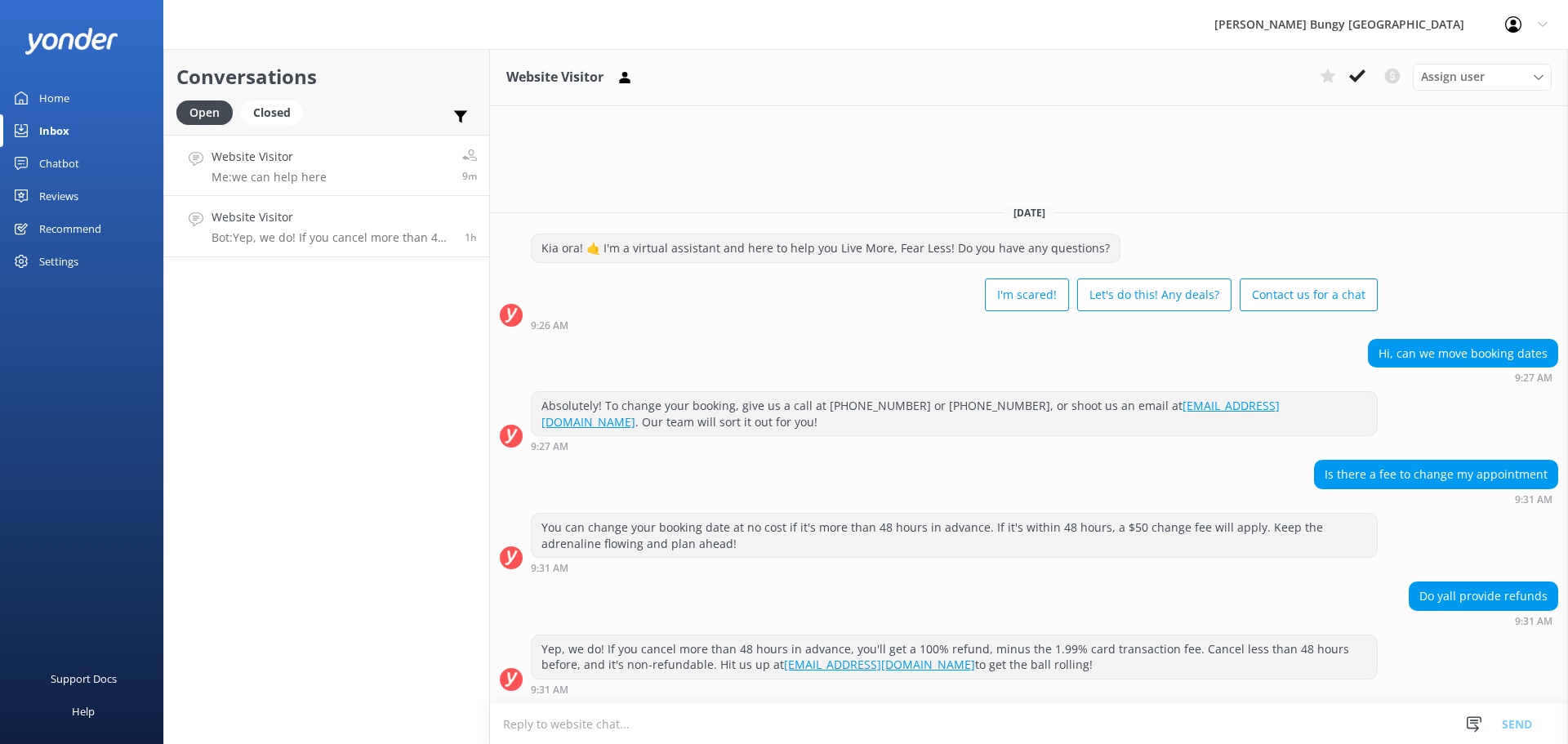
click at [379, 169] on link "Website Visitor Me: we can help here 9m" at bounding box center [326, 166] width 325 height 61
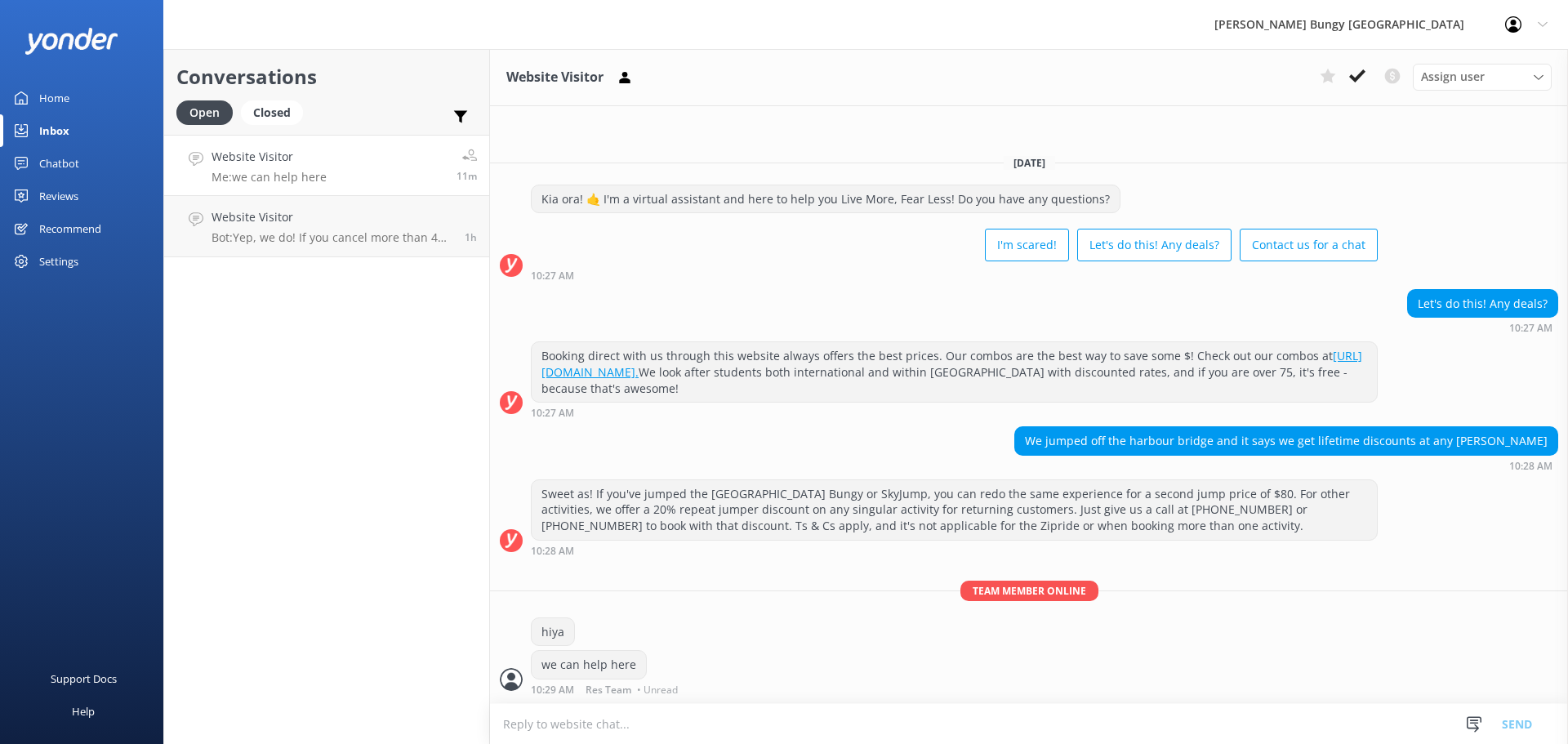
drag, startPoint x: 309, startPoint y: 209, endPoint x: 313, endPoint y: 183, distance: 26.3
click at [309, 209] on h4 "Website Visitor" at bounding box center [331, 217] width 241 height 18
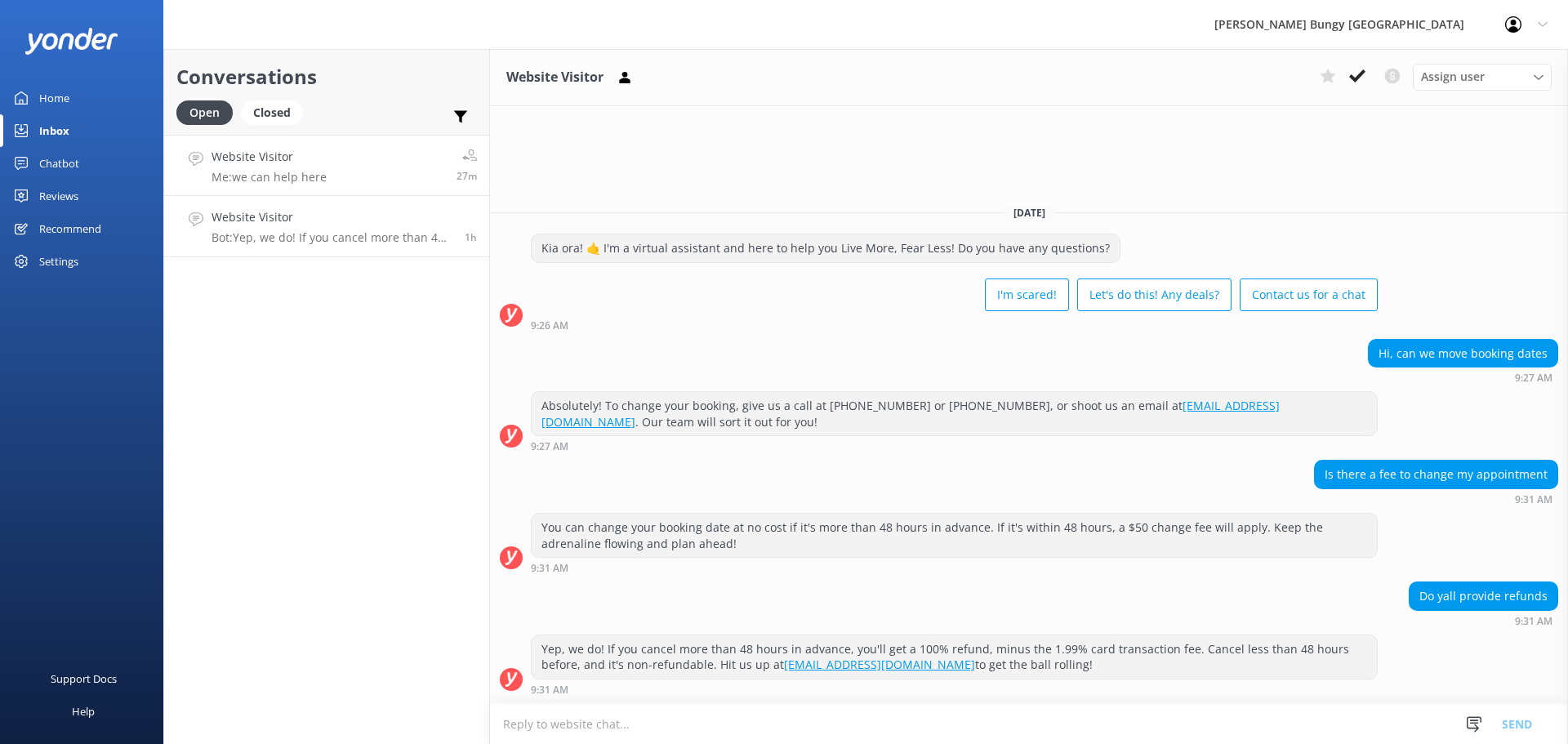
click at [316, 176] on p "Me: we can help here" at bounding box center [268, 177] width 115 height 15
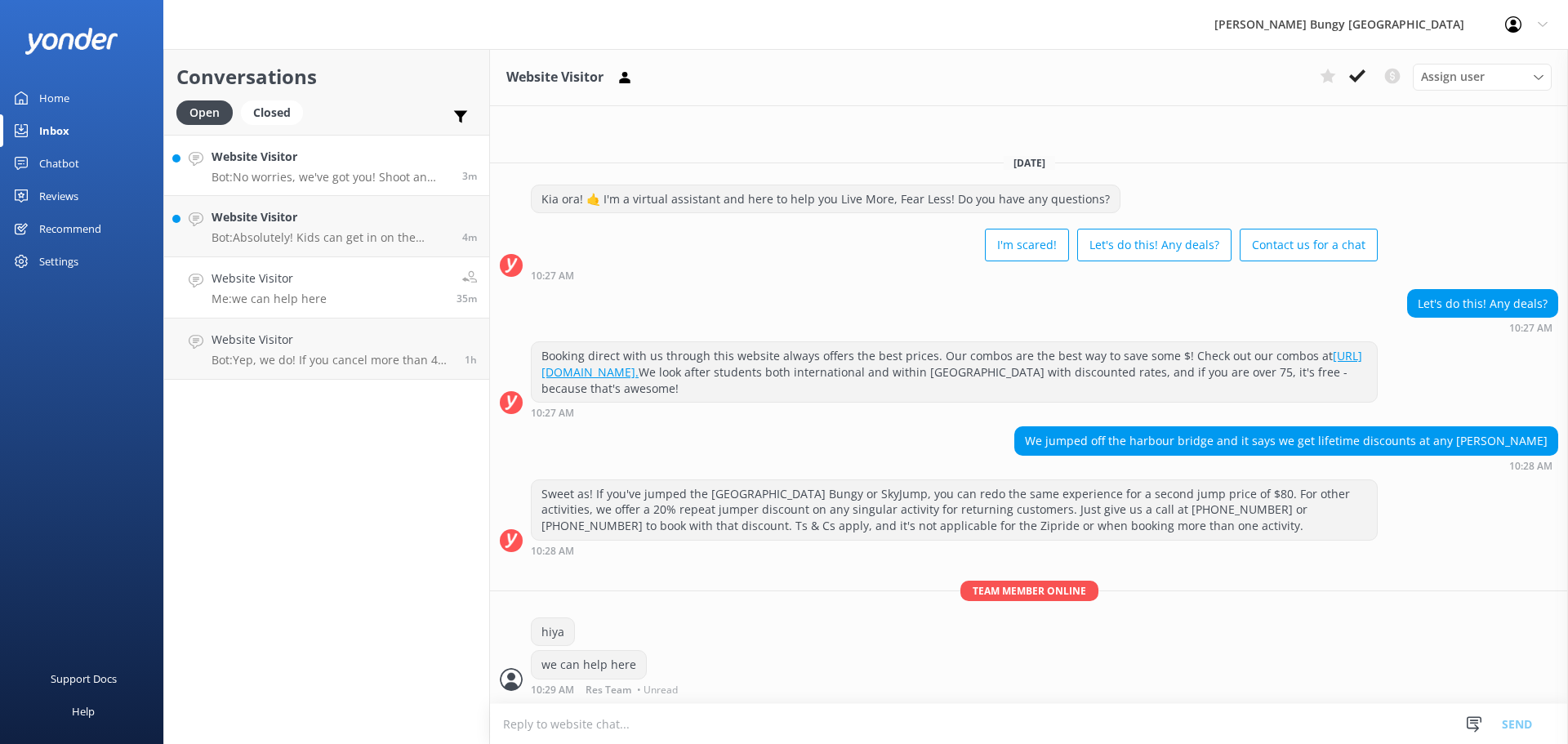
click at [206, 149] on link "Website Visitor Bot: No worries, we've got you! Shoot an email over to photovid…" at bounding box center [326, 166] width 325 height 61
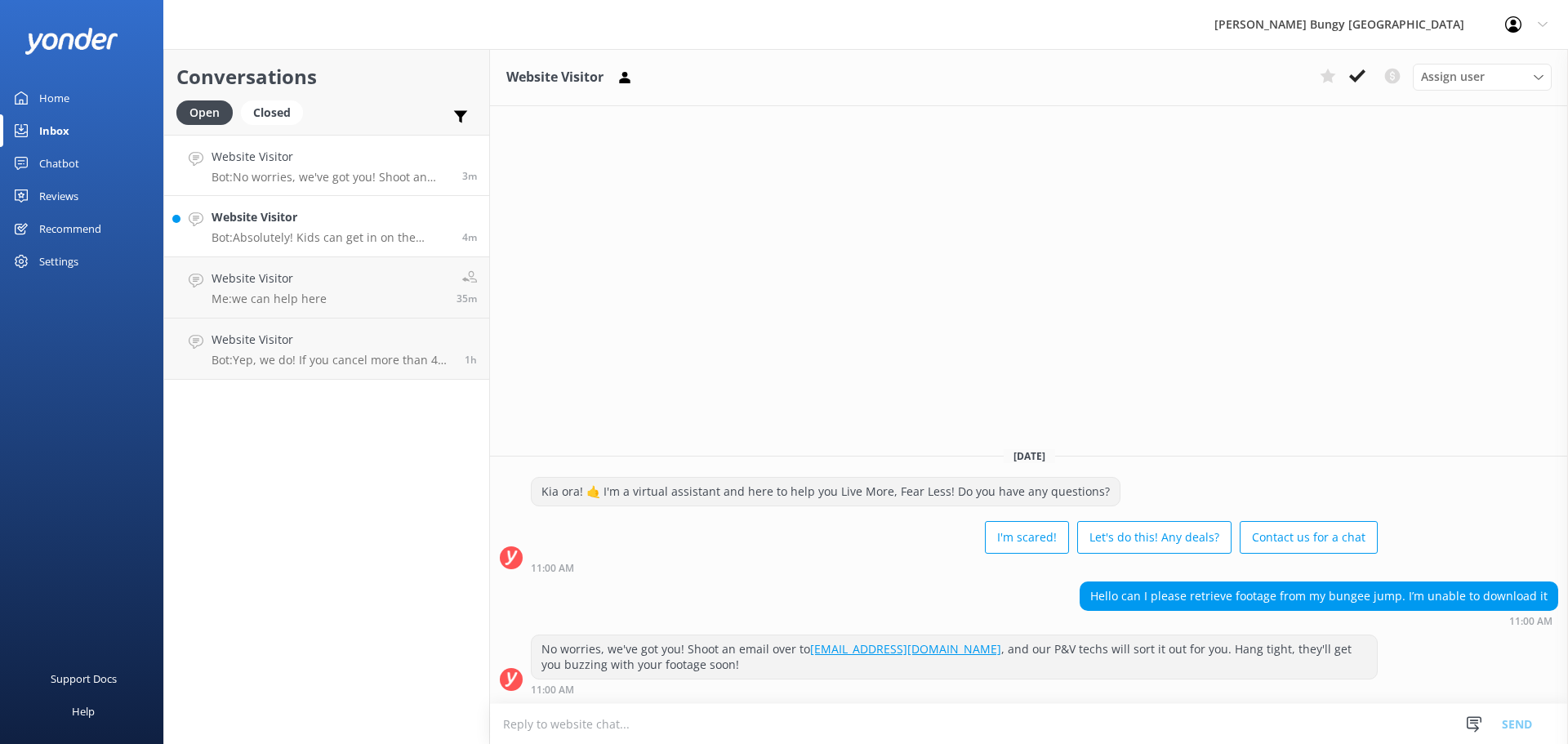
click at [355, 223] on h4 "Website Visitor" at bounding box center [330, 217] width 239 height 18
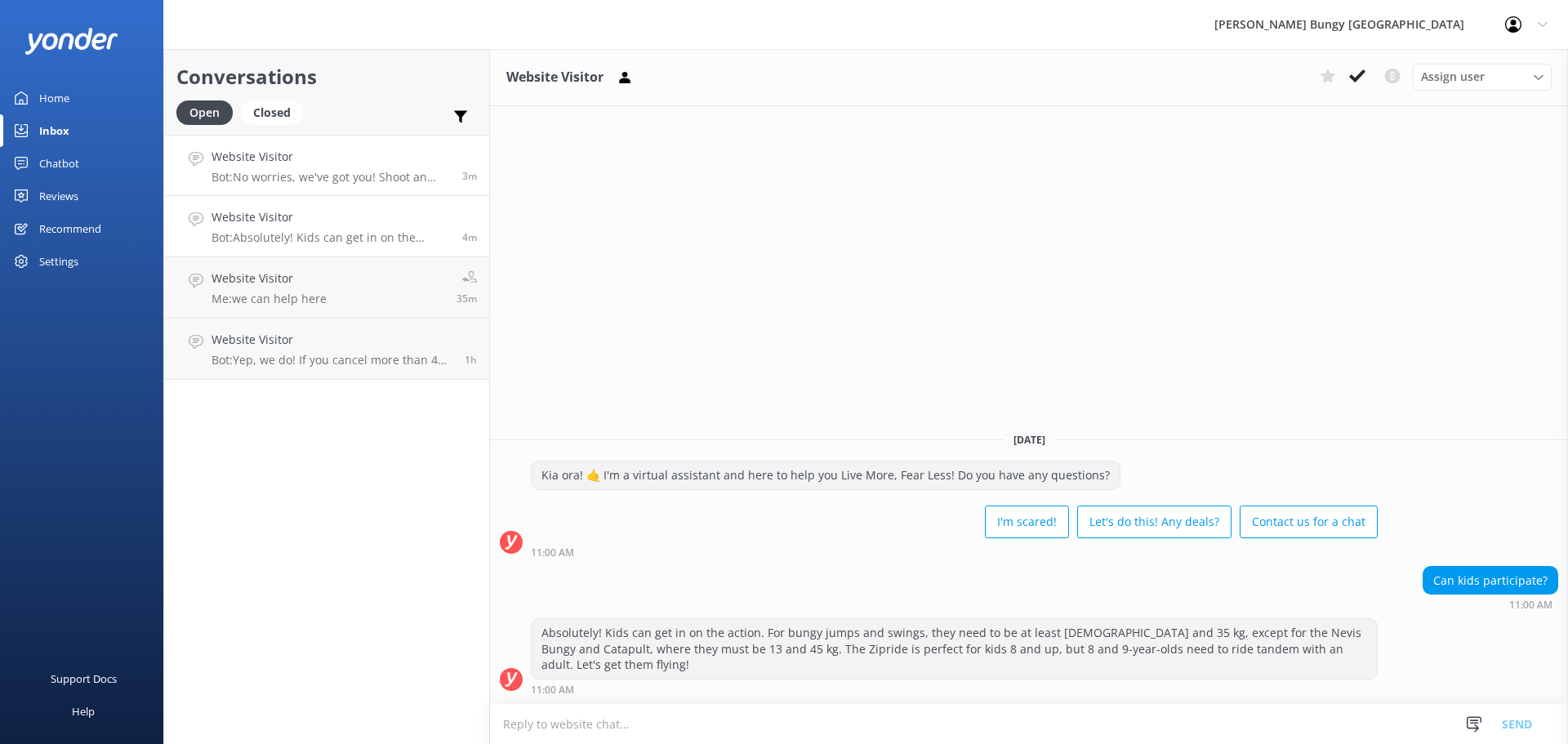
click at [283, 191] on link "Website Visitor Bot: No worries, we've got you! Shoot an email over to photovid…" at bounding box center [326, 166] width 325 height 61
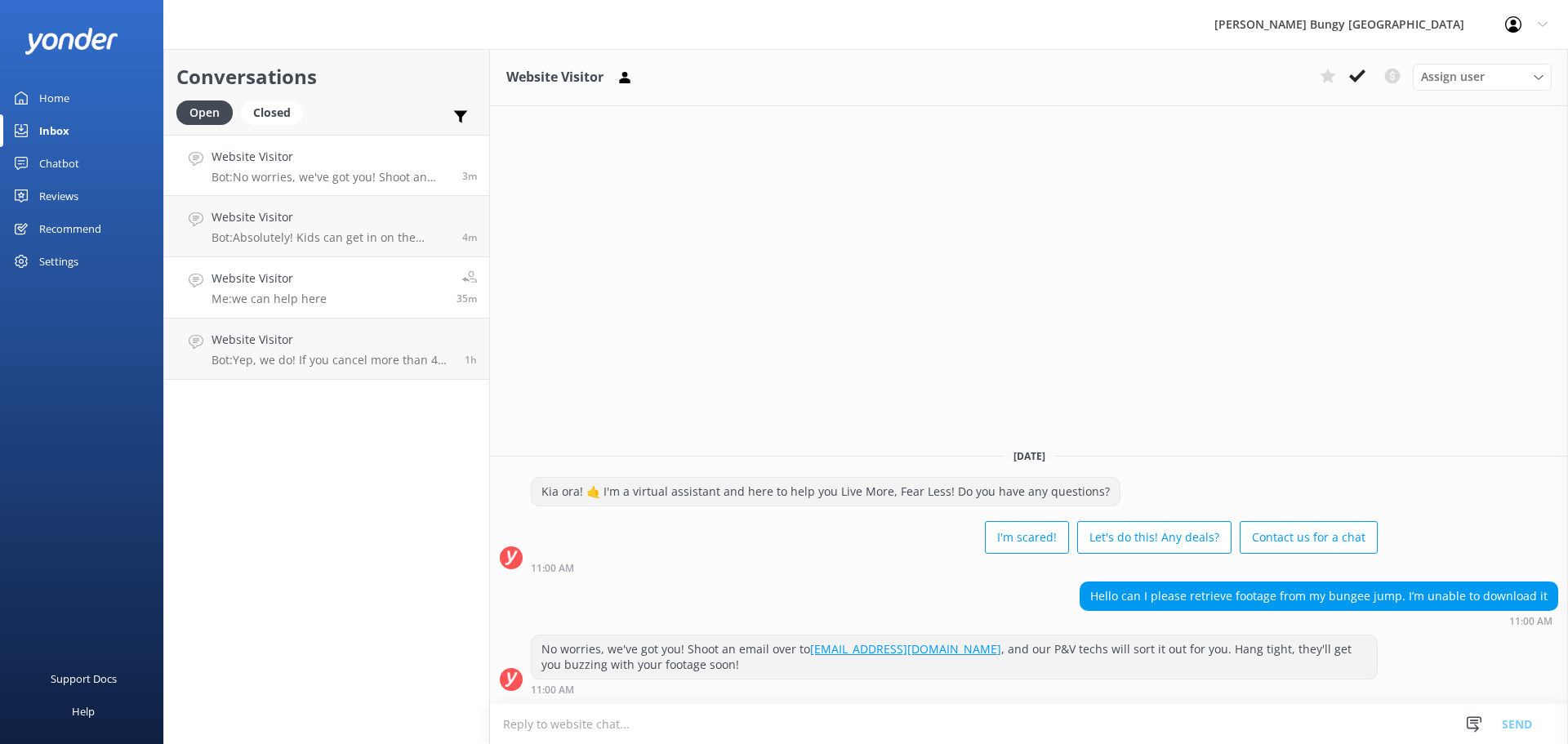
click at [355, 305] on link "Website Visitor Me: we can help here 35m" at bounding box center [326, 288] width 325 height 61
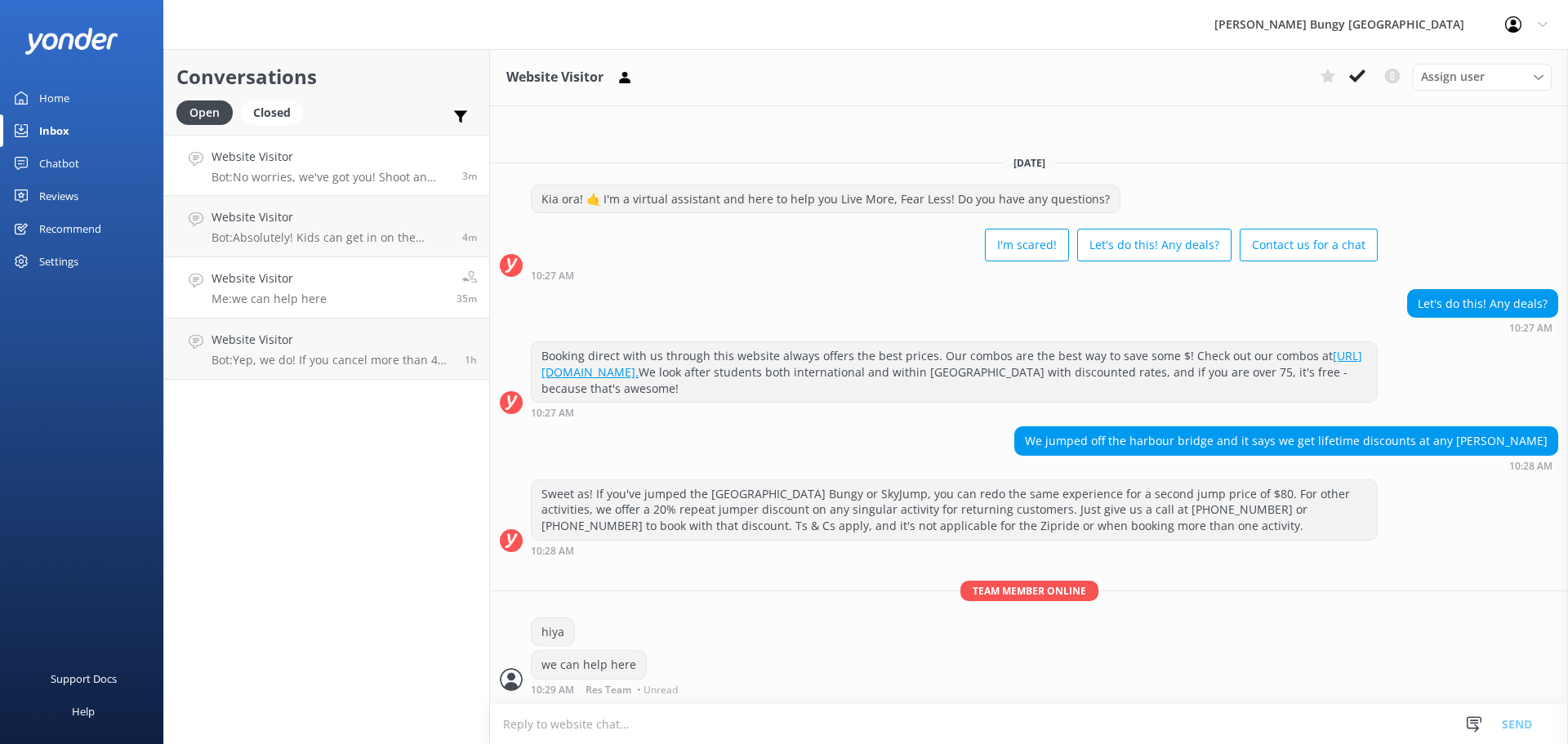
click at [287, 161] on h4 "Website Visitor" at bounding box center [330, 156] width 239 height 18
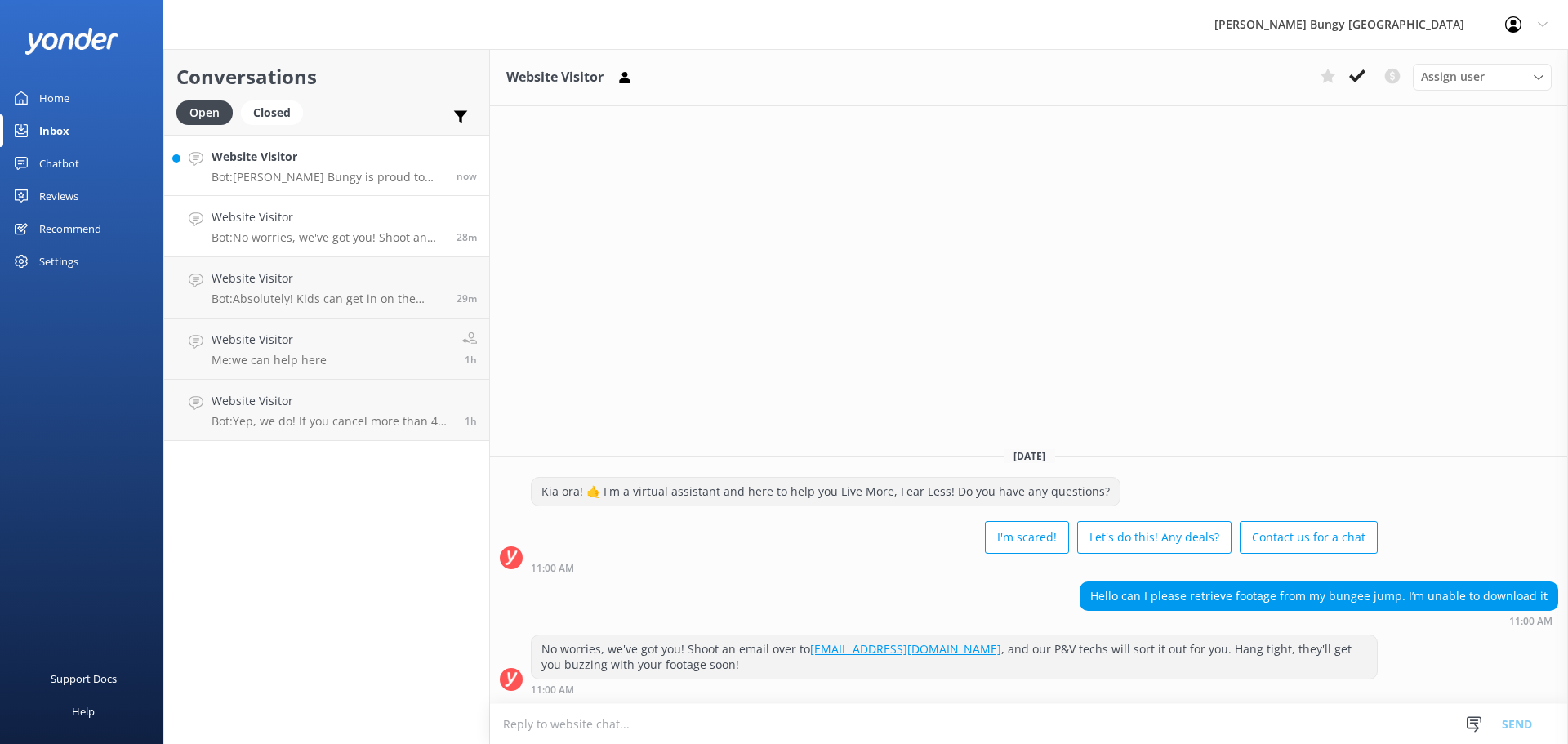
click at [227, 170] on p "Bot: AJ Hackett Bungy is proud to hold a proven safety record. As long as you f…" at bounding box center [327, 177] width 232 height 15
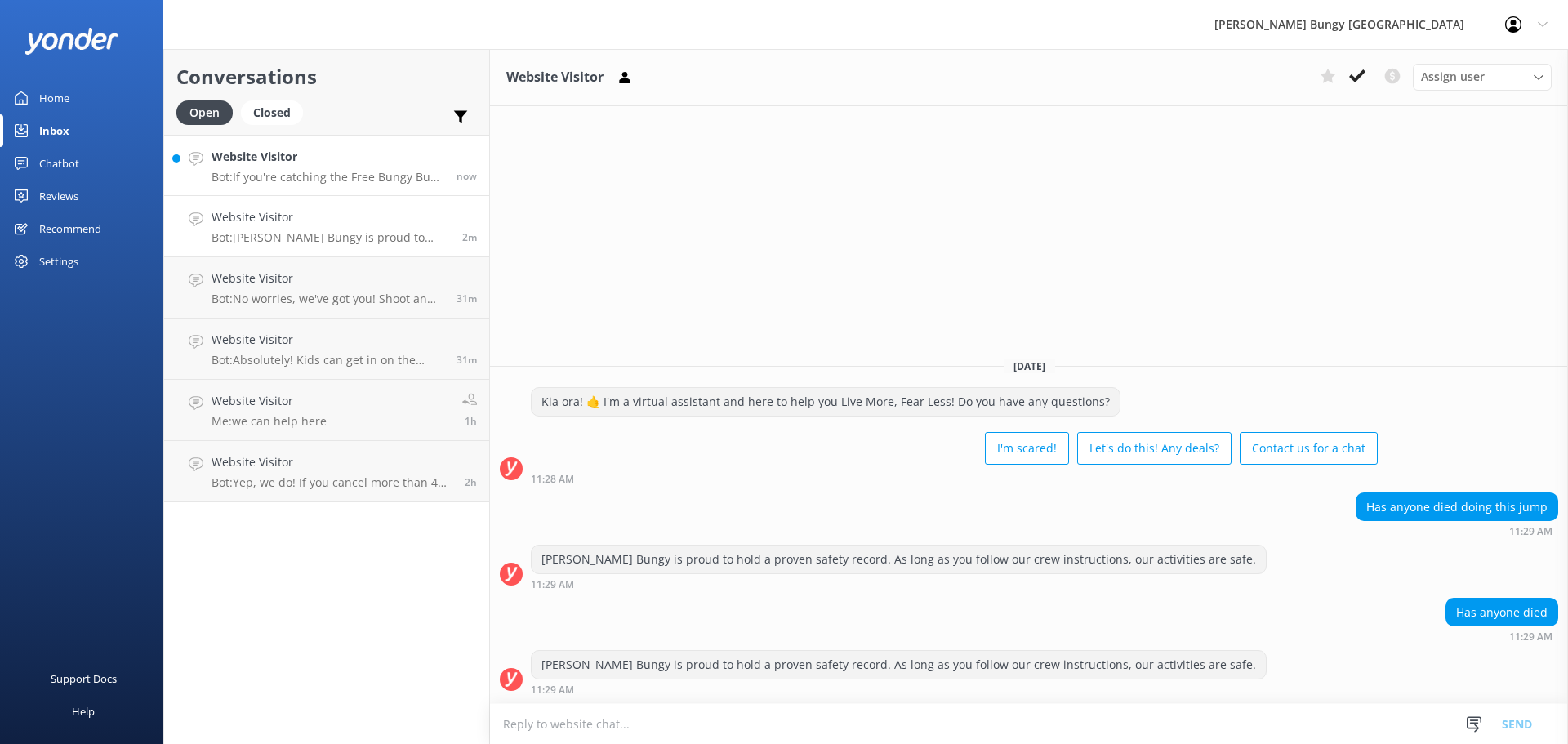
click at [412, 171] on p "Bot: If you're catching the Free Bungy Bus, rock up 30 minutes before the bus d…" at bounding box center [327, 177] width 232 height 15
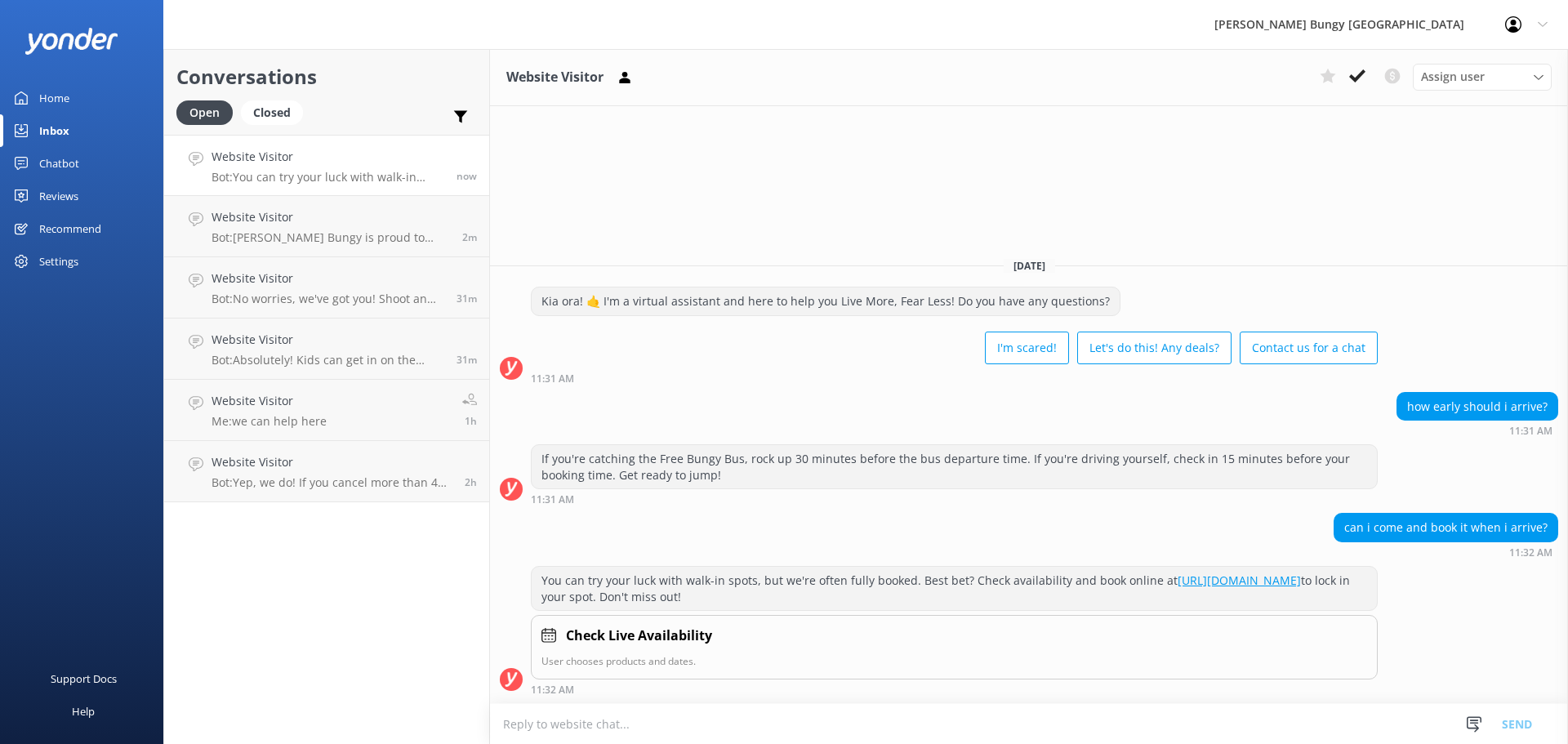
click at [278, 167] on div "Website Visitor Bot: You can try your luck with walk-in spots, but we're often …" at bounding box center [327, 166] width 232 height 35
click at [289, 257] on link "Website Visitor Bot: No worries, we've got you! Shoot an email over to [EMAIL_A…" at bounding box center [326, 288] width 325 height 61
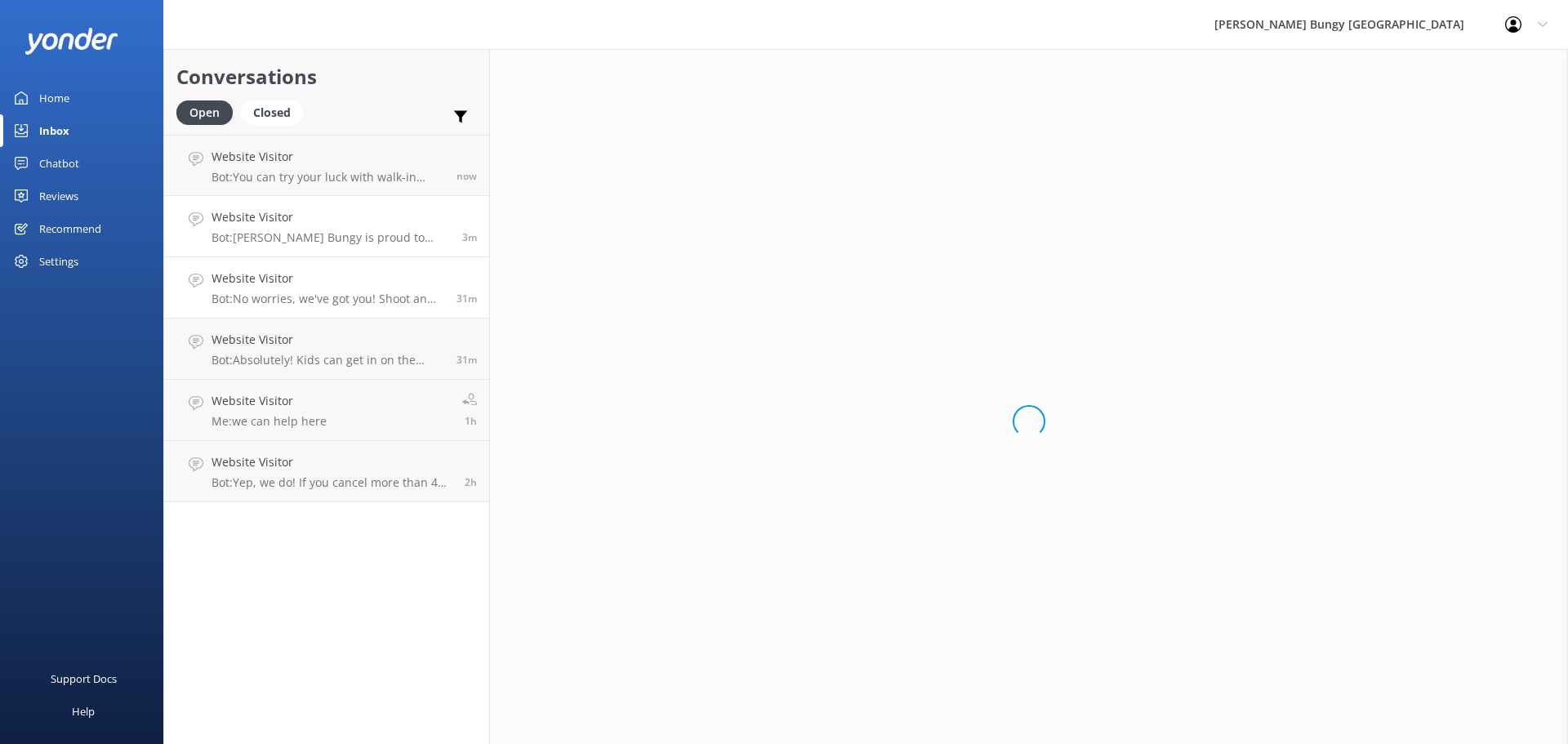
click at [291, 225] on h4 "Website Visitor" at bounding box center [330, 217] width 239 height 18
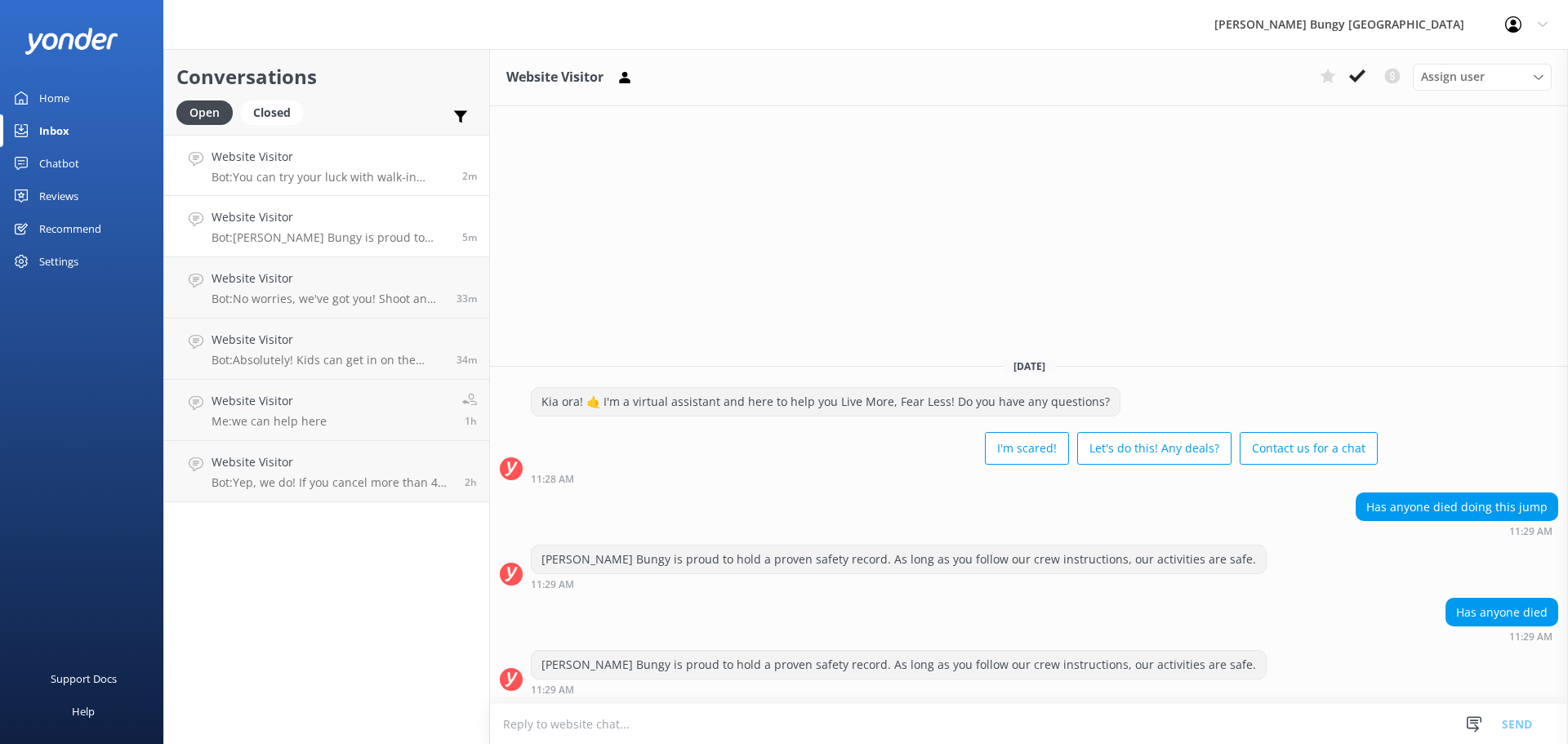
click at [223, 182] on p "Bot: You can try your luck with walk-in spots, but we're often fully booked. Be…" at bounding box center [330, 177] width 239 height 15
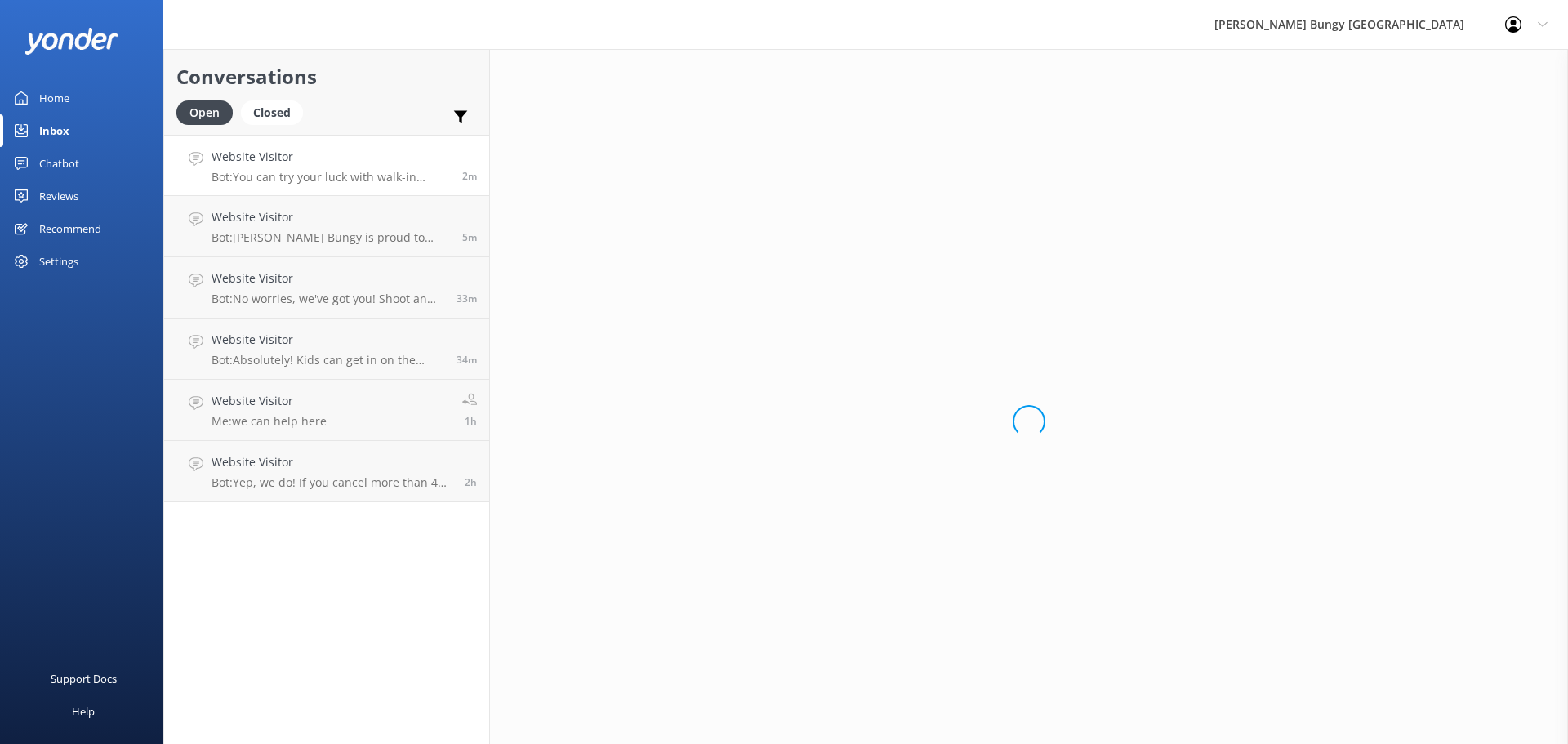
click at [223, 182] on p "Bot: You can try your luck with walk-in spots, but we're often fully booked. Be…" at bounding box center [330, 177] width 239 height 15
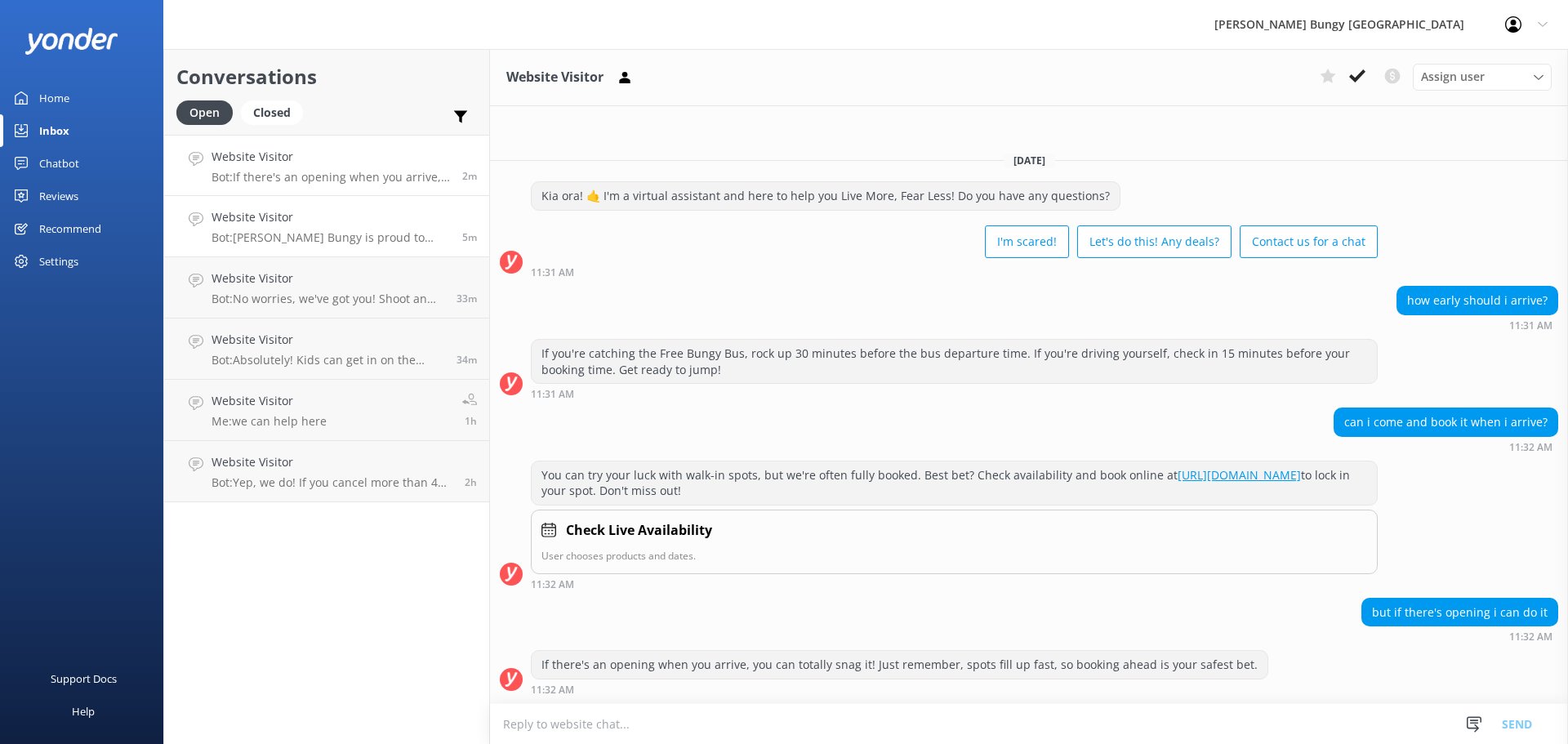
click at [408, 209] on h4 "Website Visitor" at bounding box center [330, 217] width 239 height 18
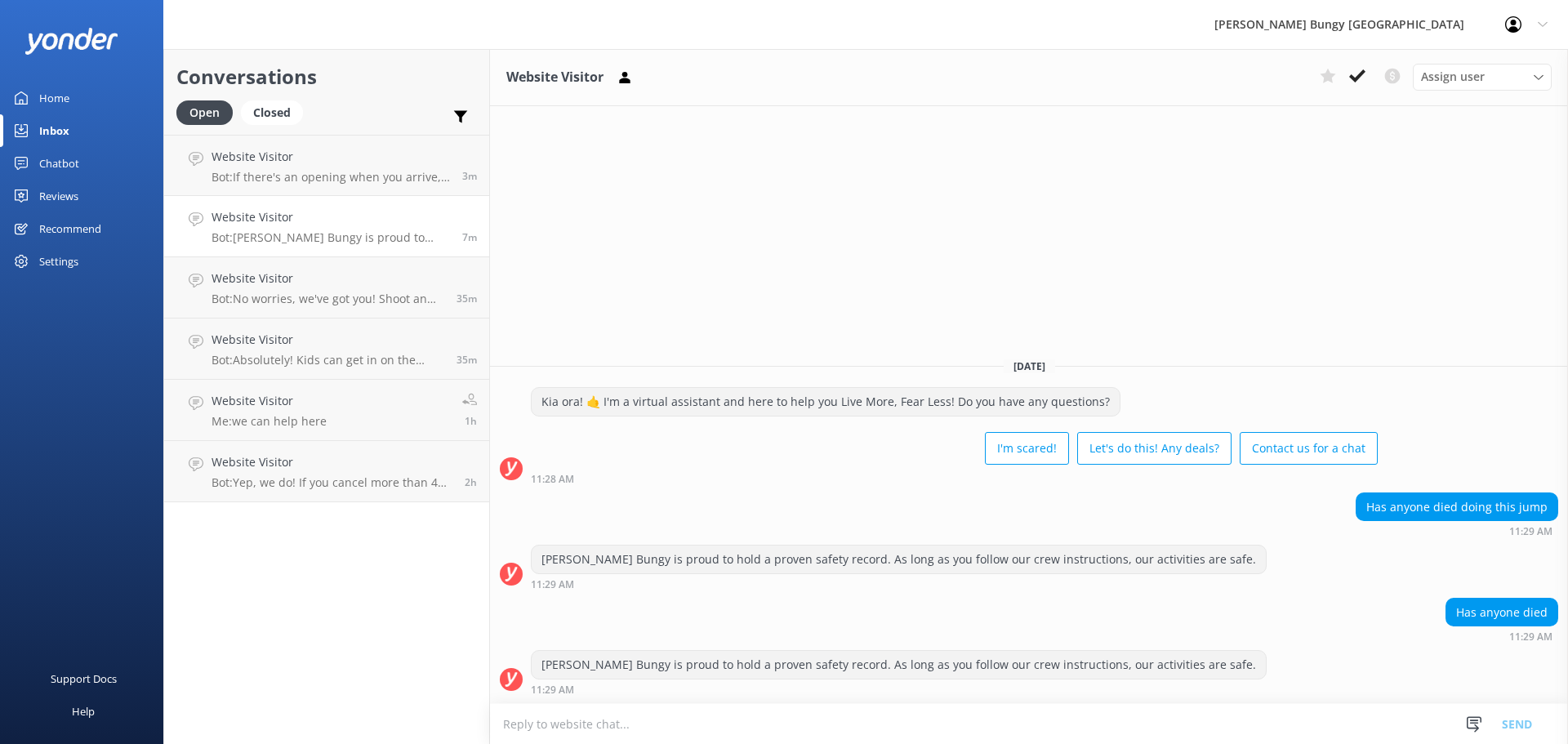
click at [1437, 352] on div "[DATE] Kia ora! 🤙 I'm a virtual assistant and here to help you Live More, Fear …" at bounding box center [1028, 523] width 1077 height 358
